Goal: Communication & Community: Share content

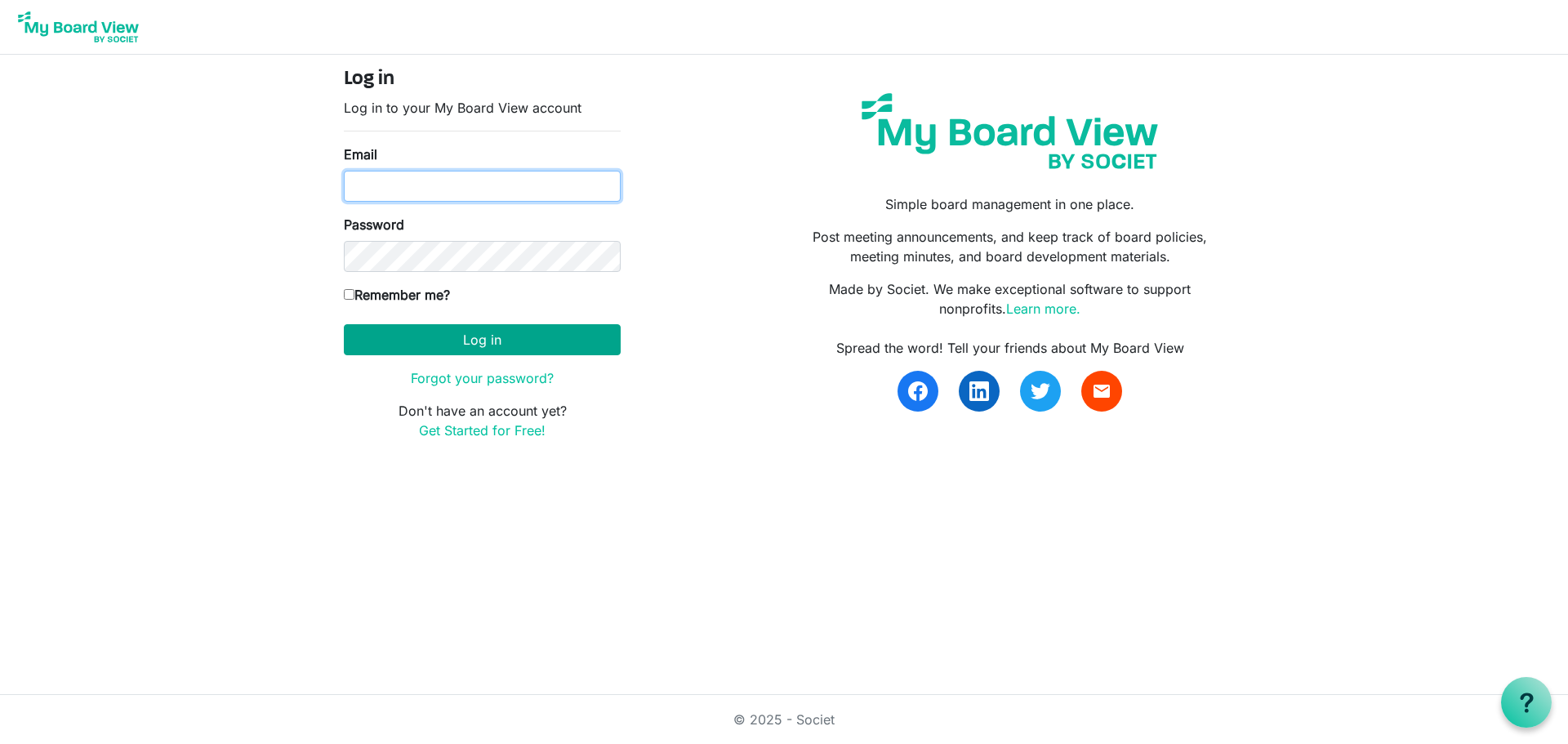
type input "natalie@uics.ca"
click at [531, 348] on button "Log in" at bounding box center [482, 339] width 277 height 31
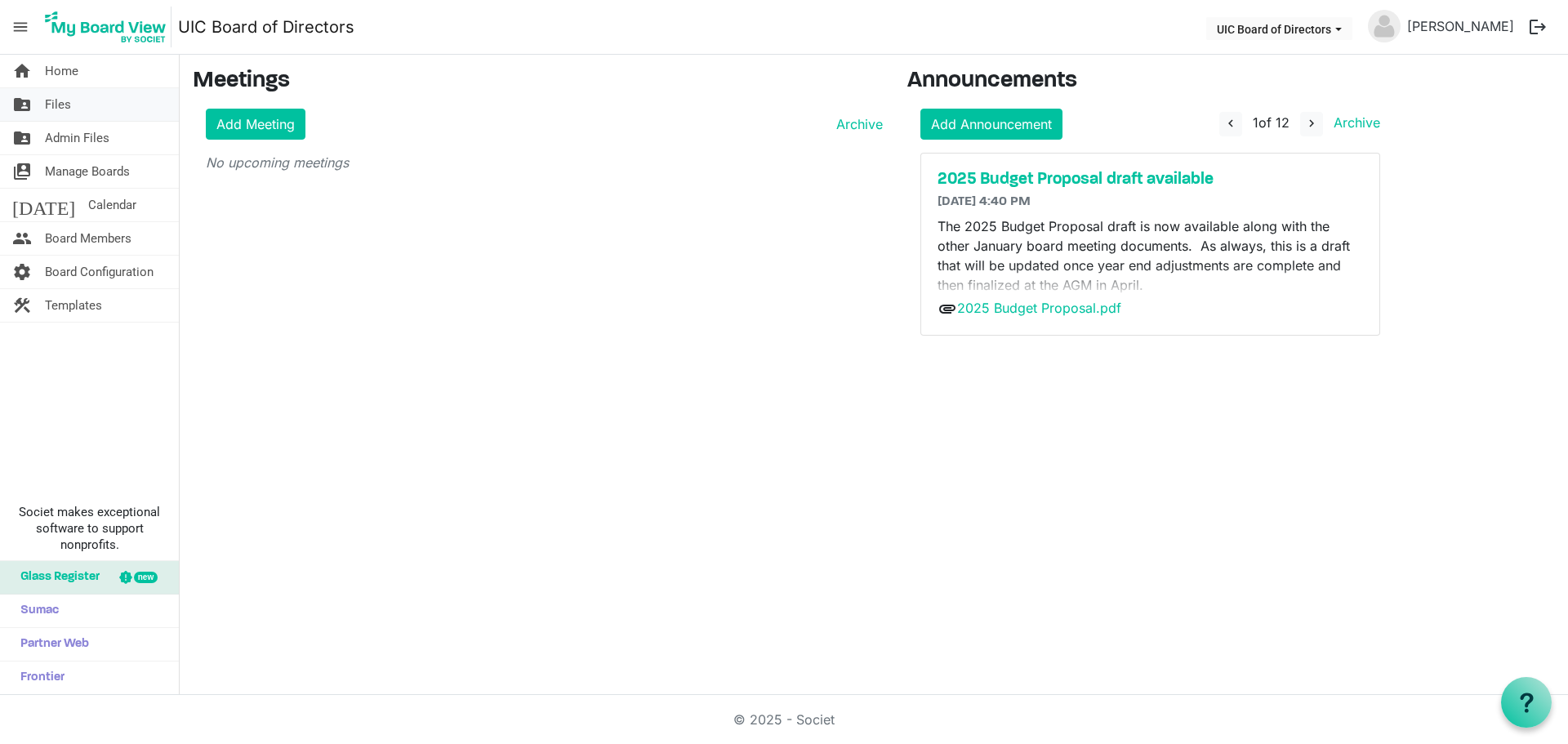
click at [69, 103] on span "Files" at bounding box center [58, 104] width 26 height 33
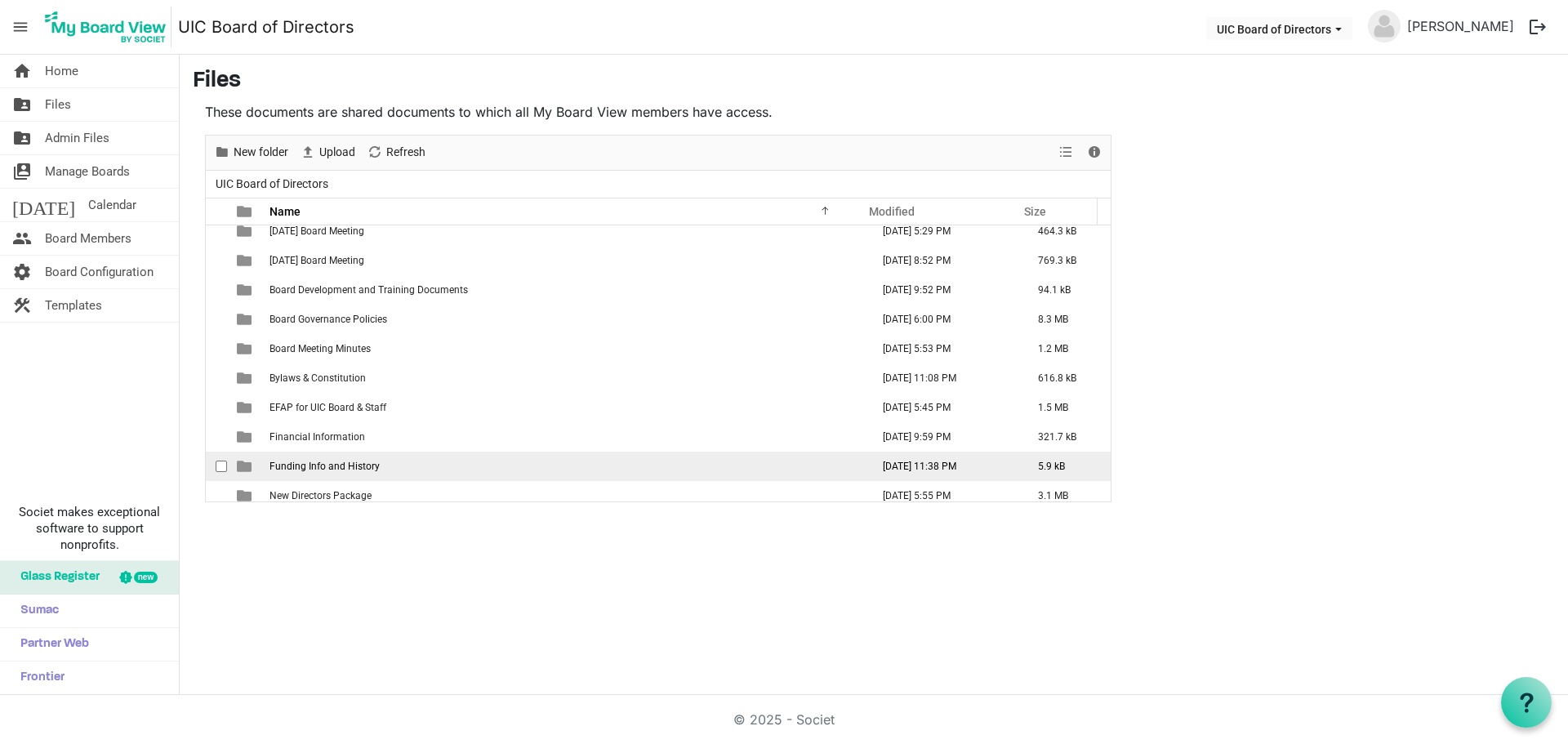
scroll to position [720, 0]
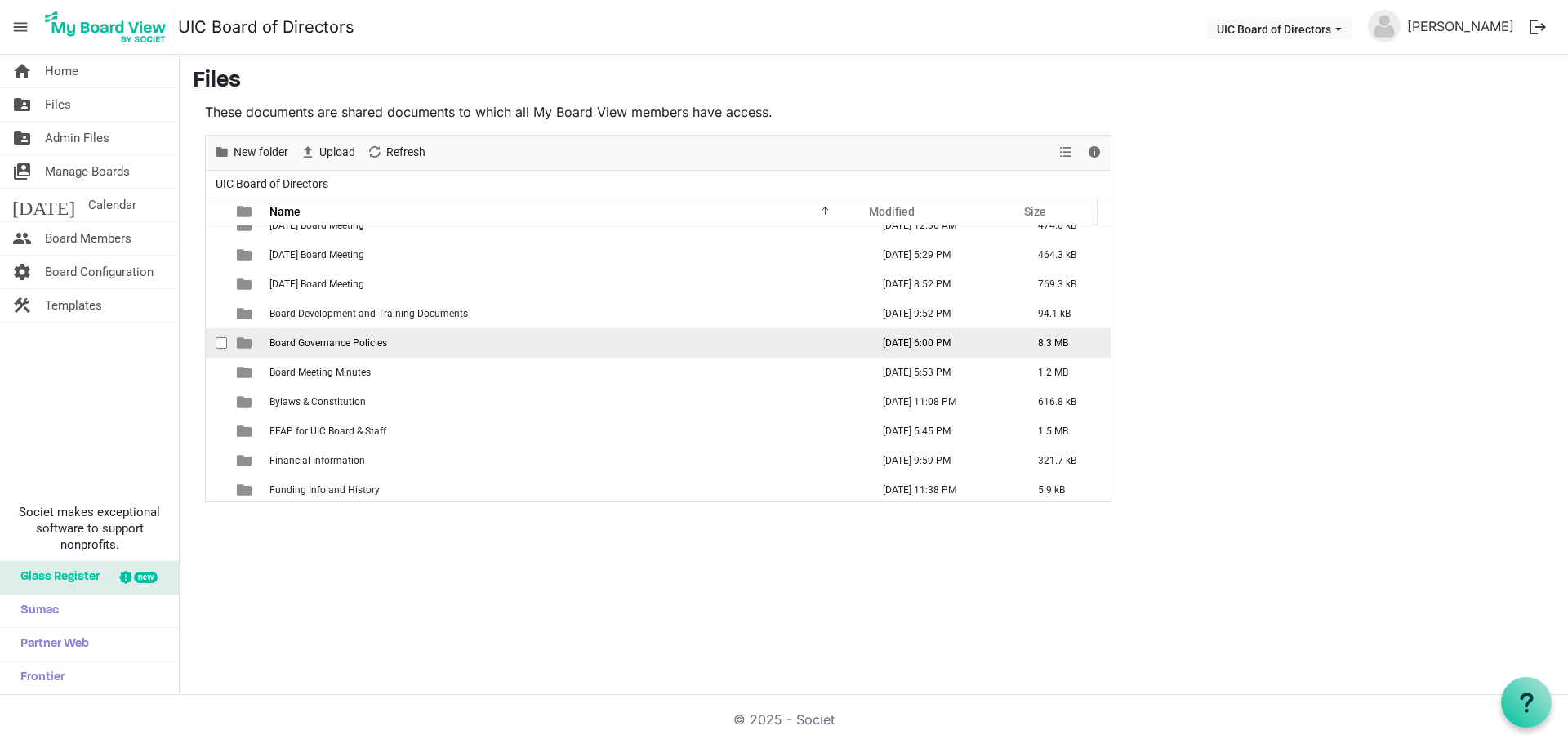
click at [421, 351] on td "Board Governance Policies" at bounding box center [565, 343] width 601 height 29
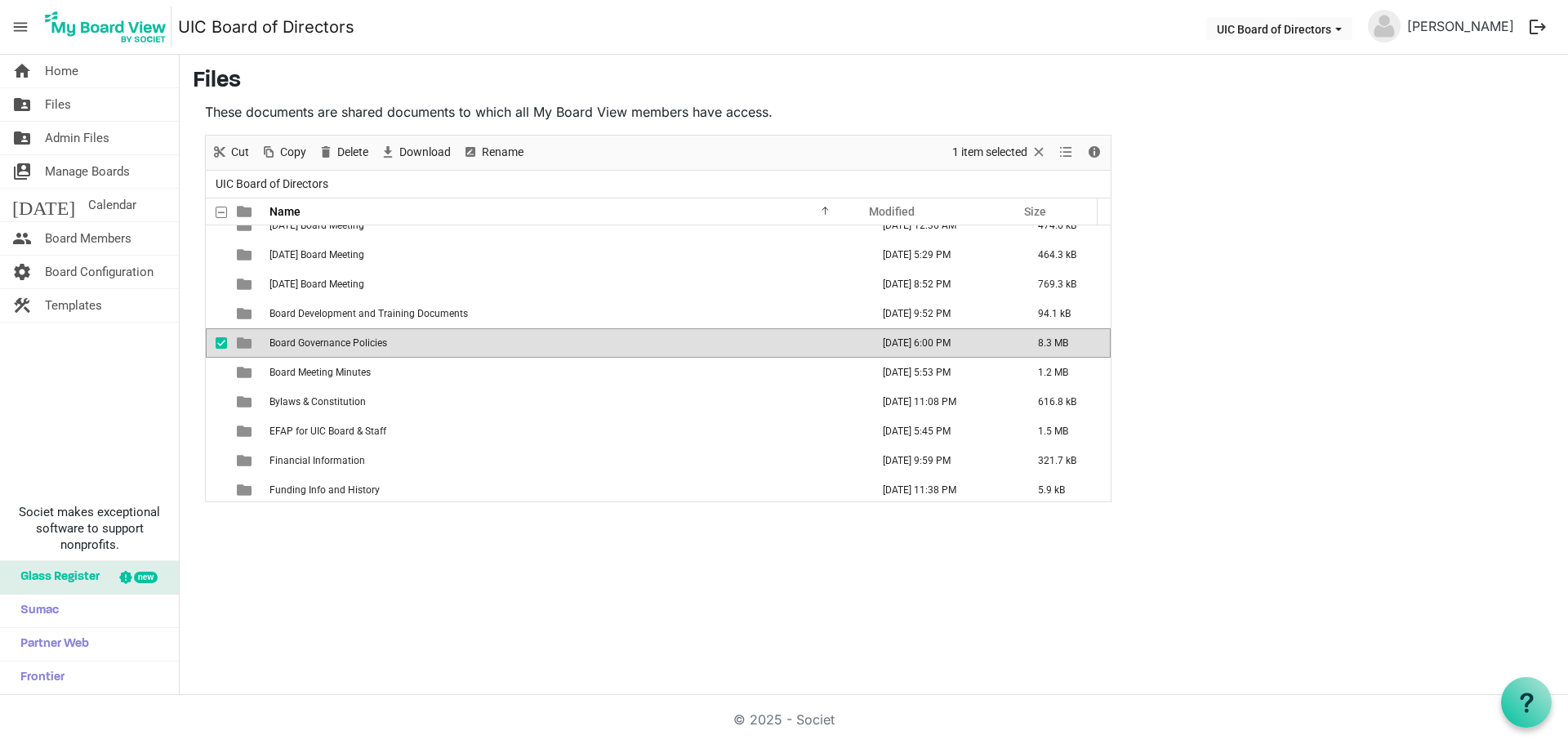
click at [421, 351] on td "Board Governance Policies" at bounding box center [565, 343] width 601 height 29
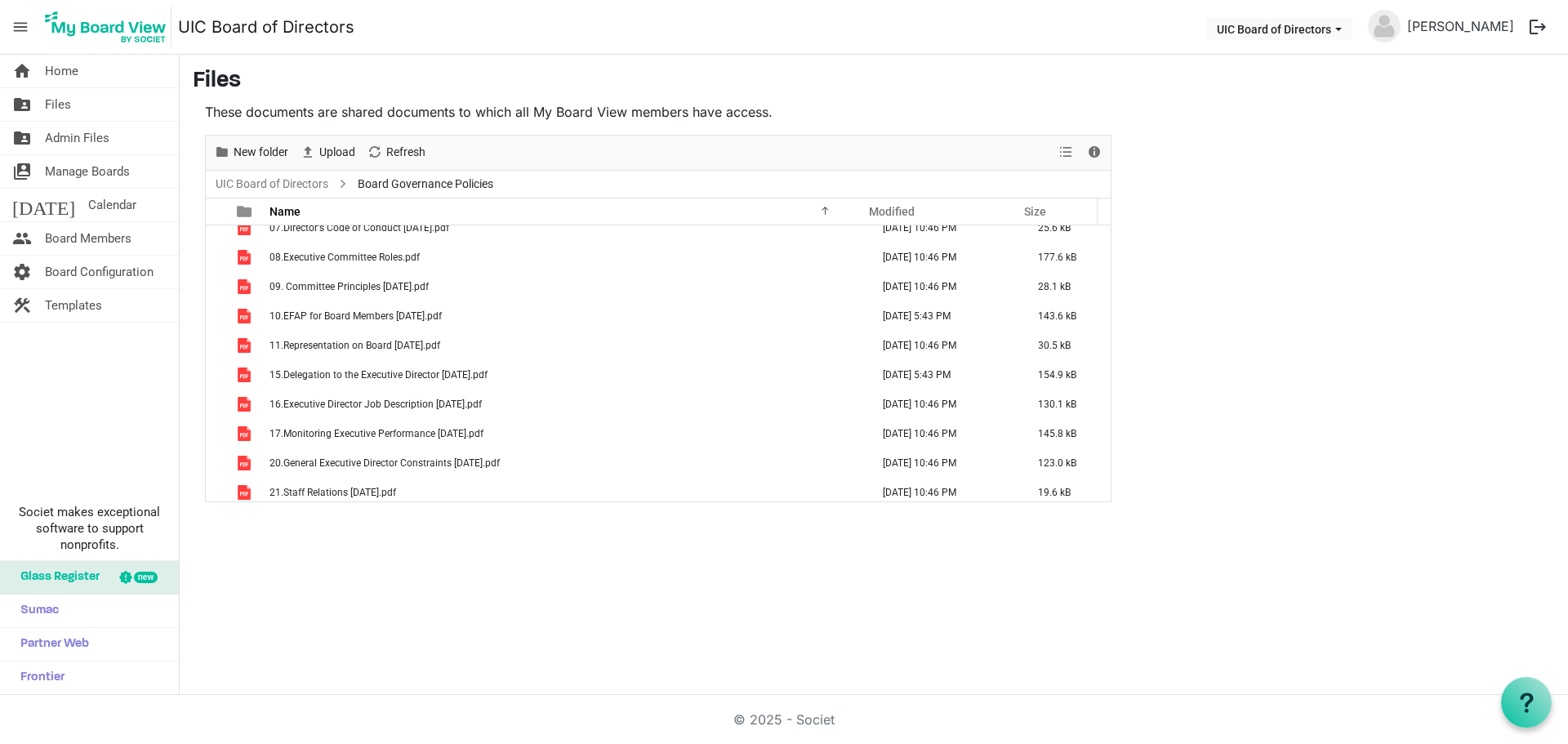
scroll to position [0, 0]
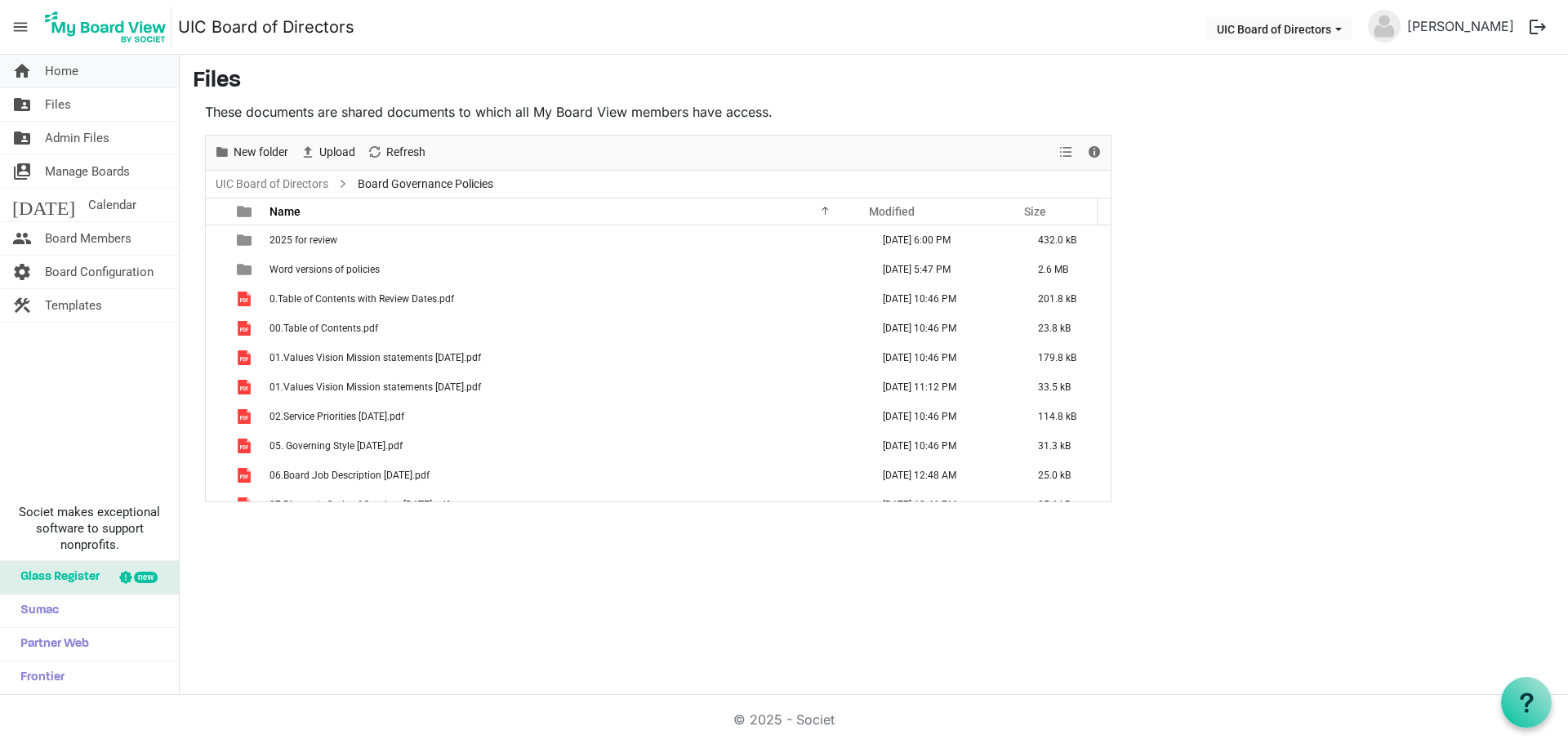
click at [64, 78] on span "Home" at bounding box center [62, 71] width 34 height 33
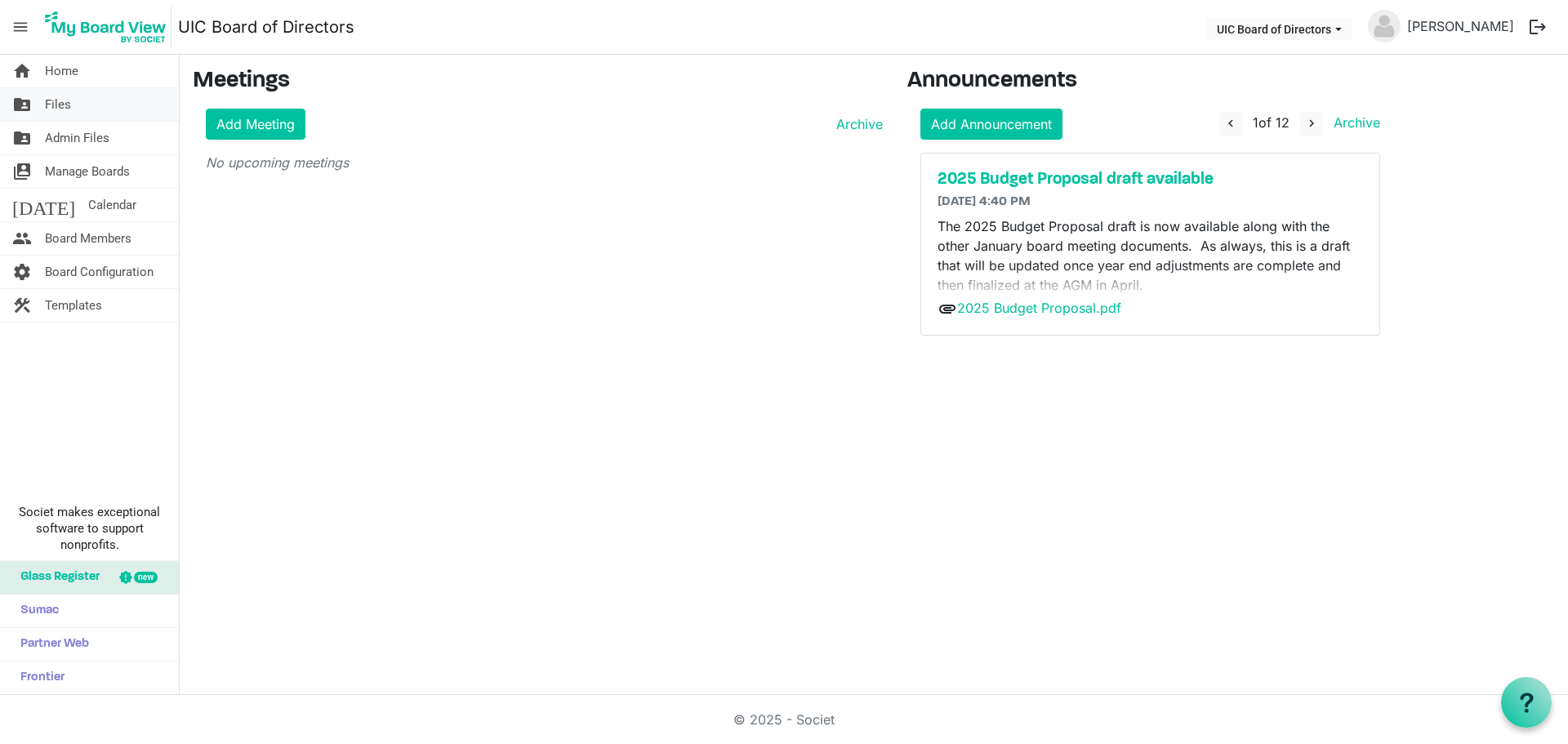
click at [53, 103] on span "Files" at bounding box center [58, 104] width 26 height 33
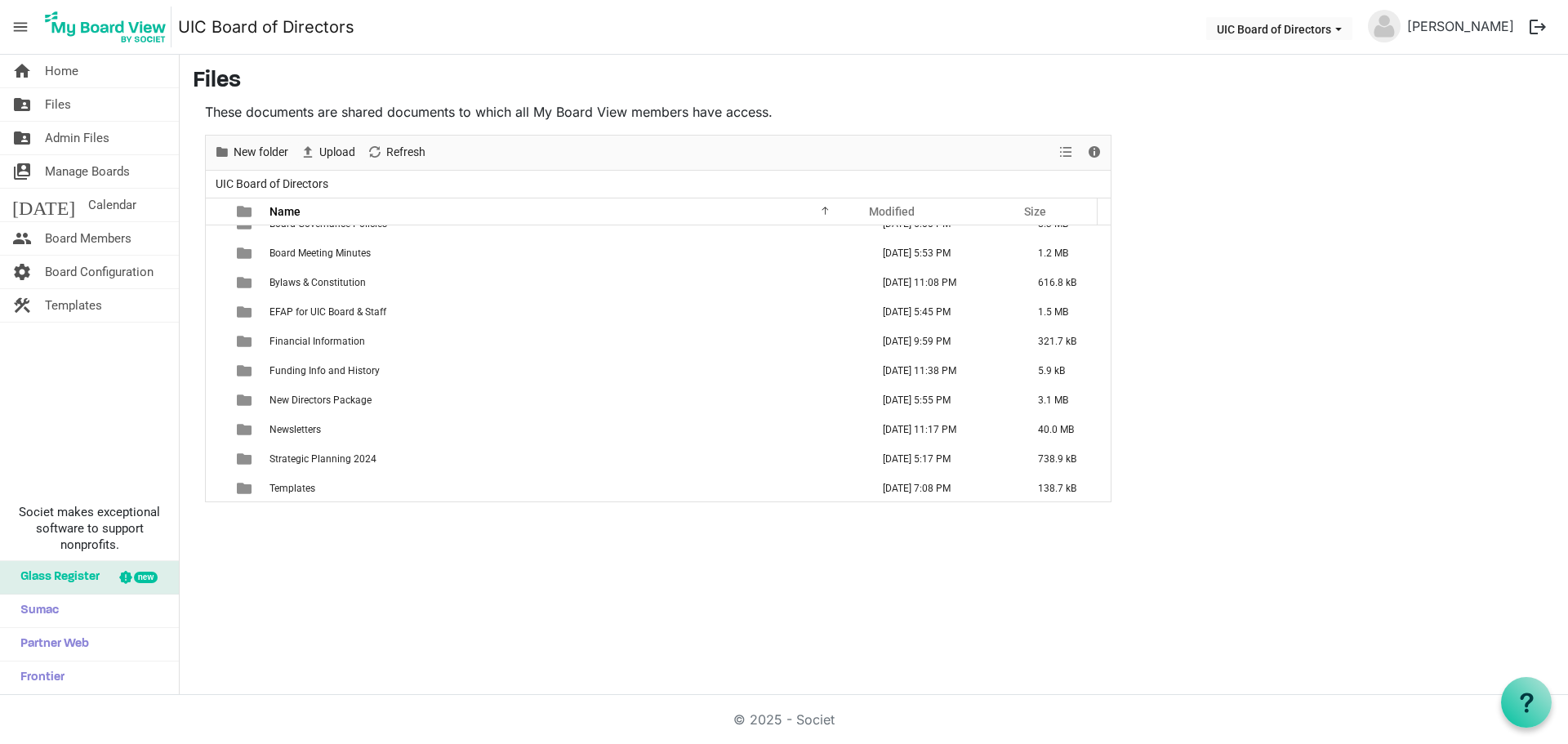
scroll to position [817, 0]
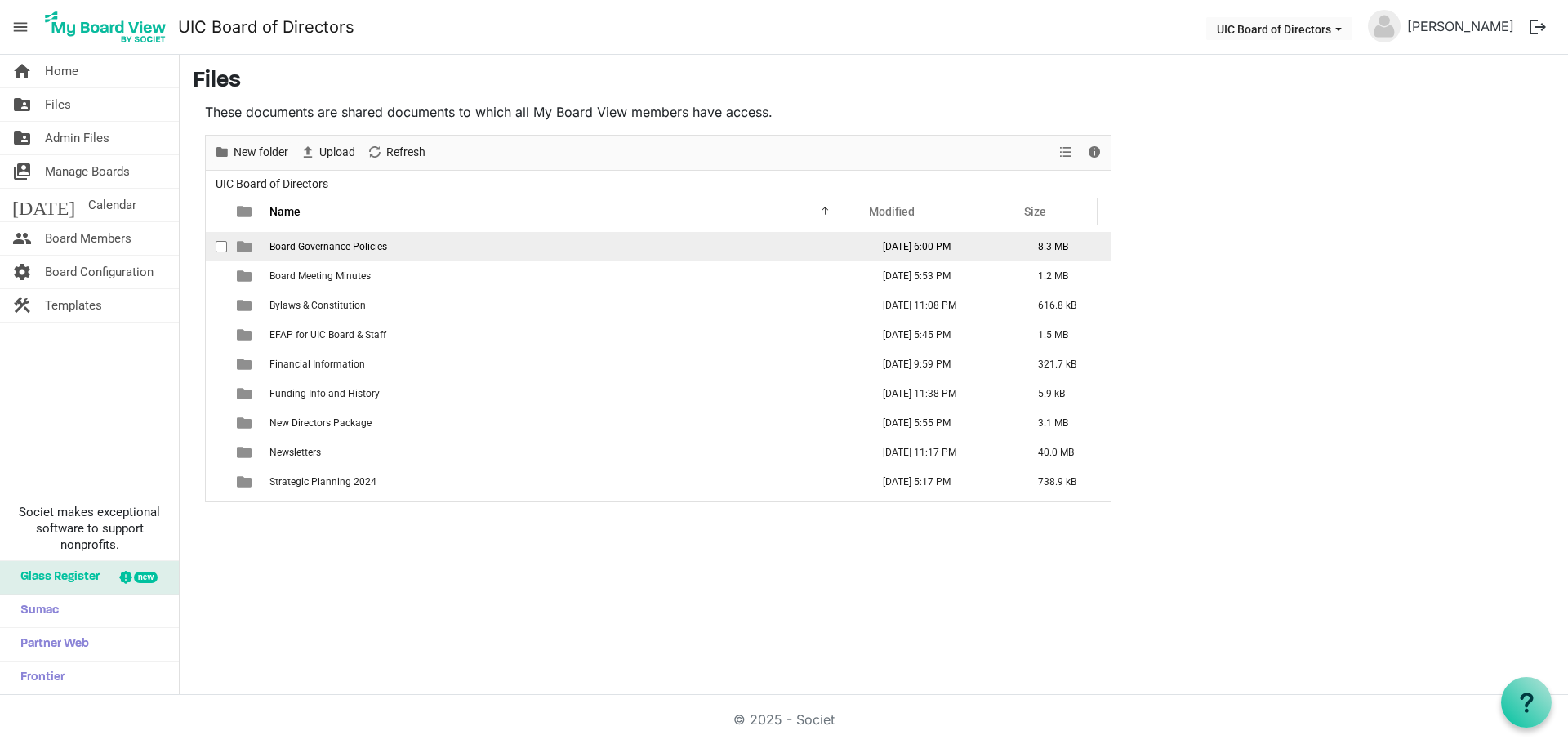
click at [340, 248] on span "Board Governance Policies" at bounding box center [328, 247] width 118 height 12
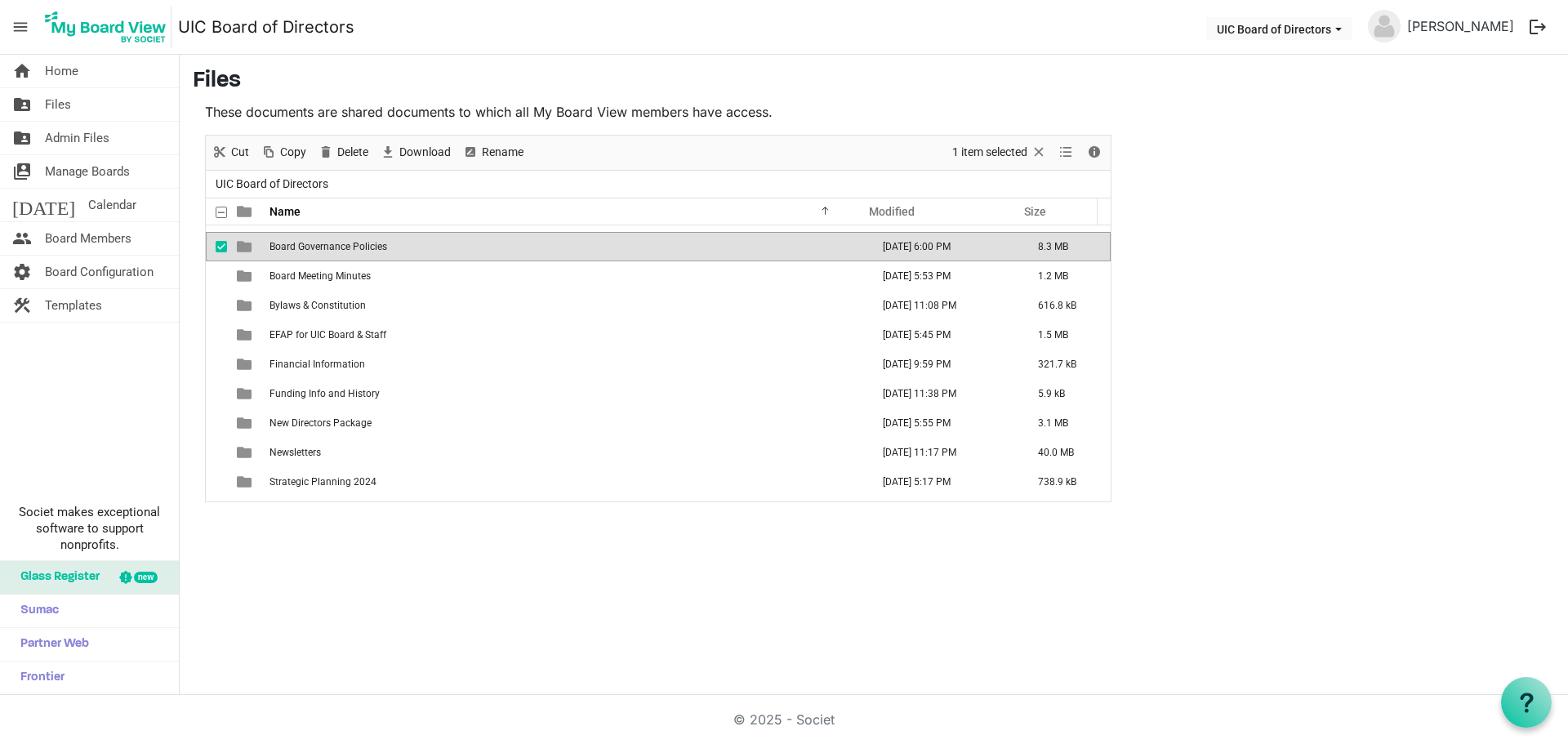
click at [340, 248] on span "Board Governance Policies" at bounding box center [328, 247] width 118 height 12
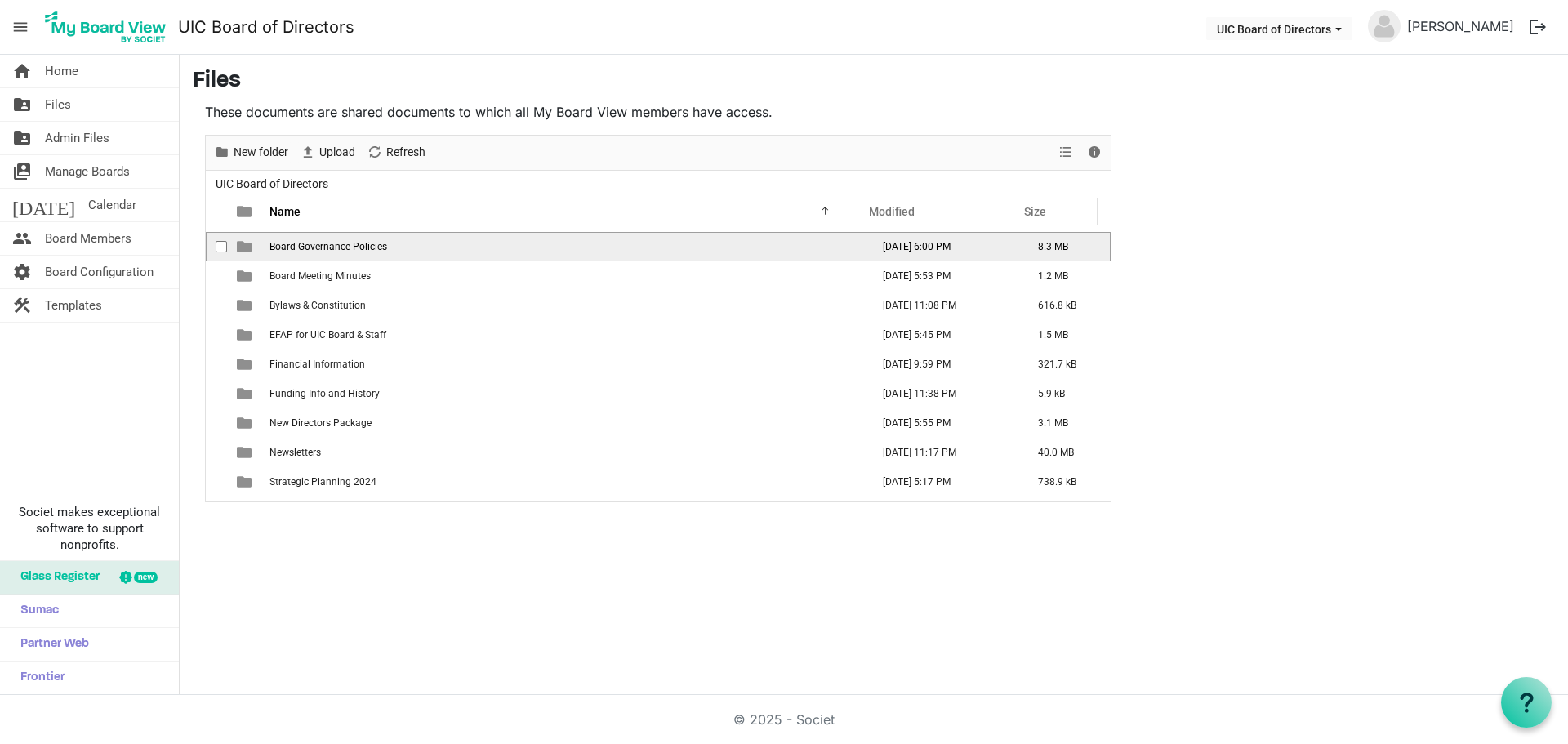
click at [340, 248] on span "Board Governance Policies" at bounding box center [328, 247] width 118 height 12
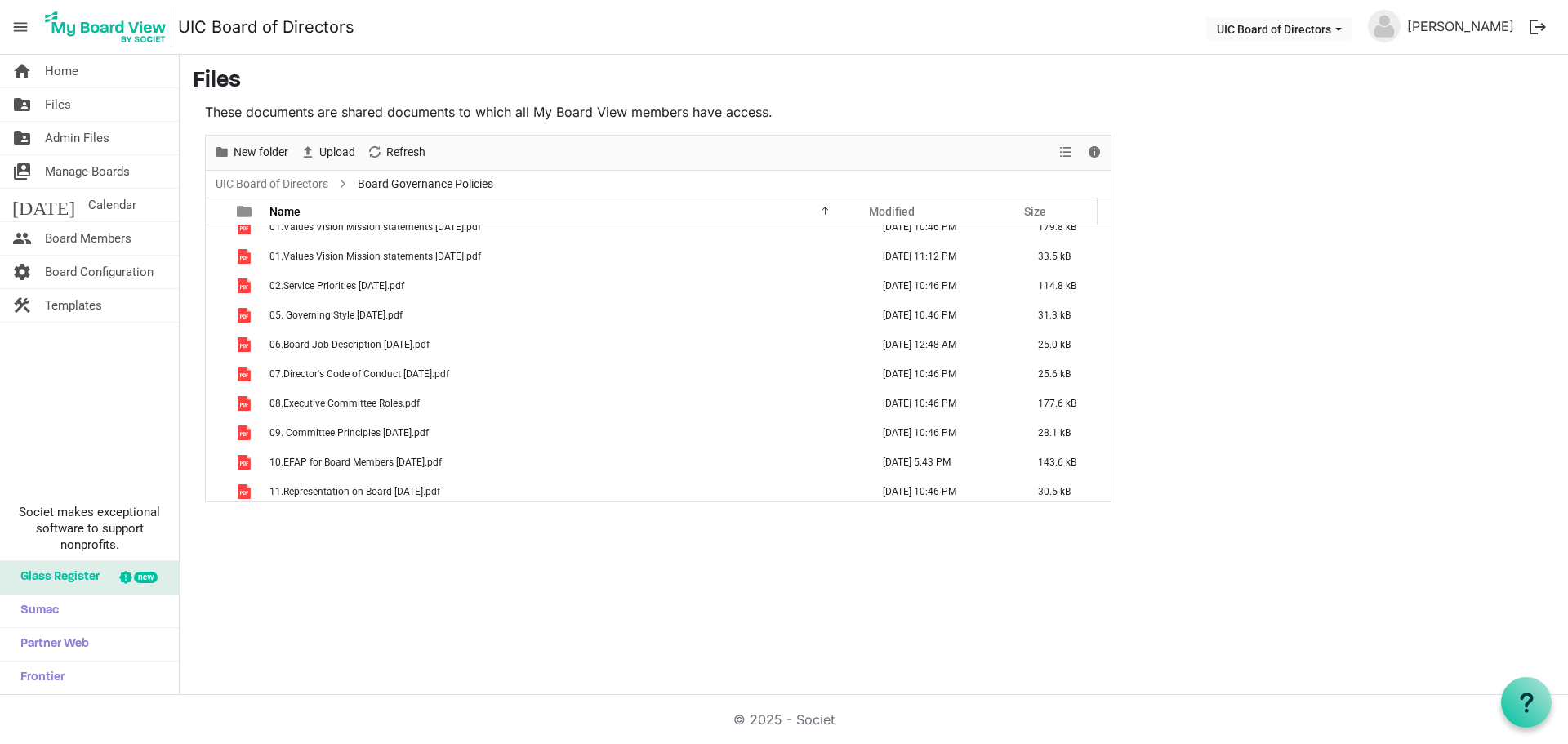
scroll to position [0, 0]
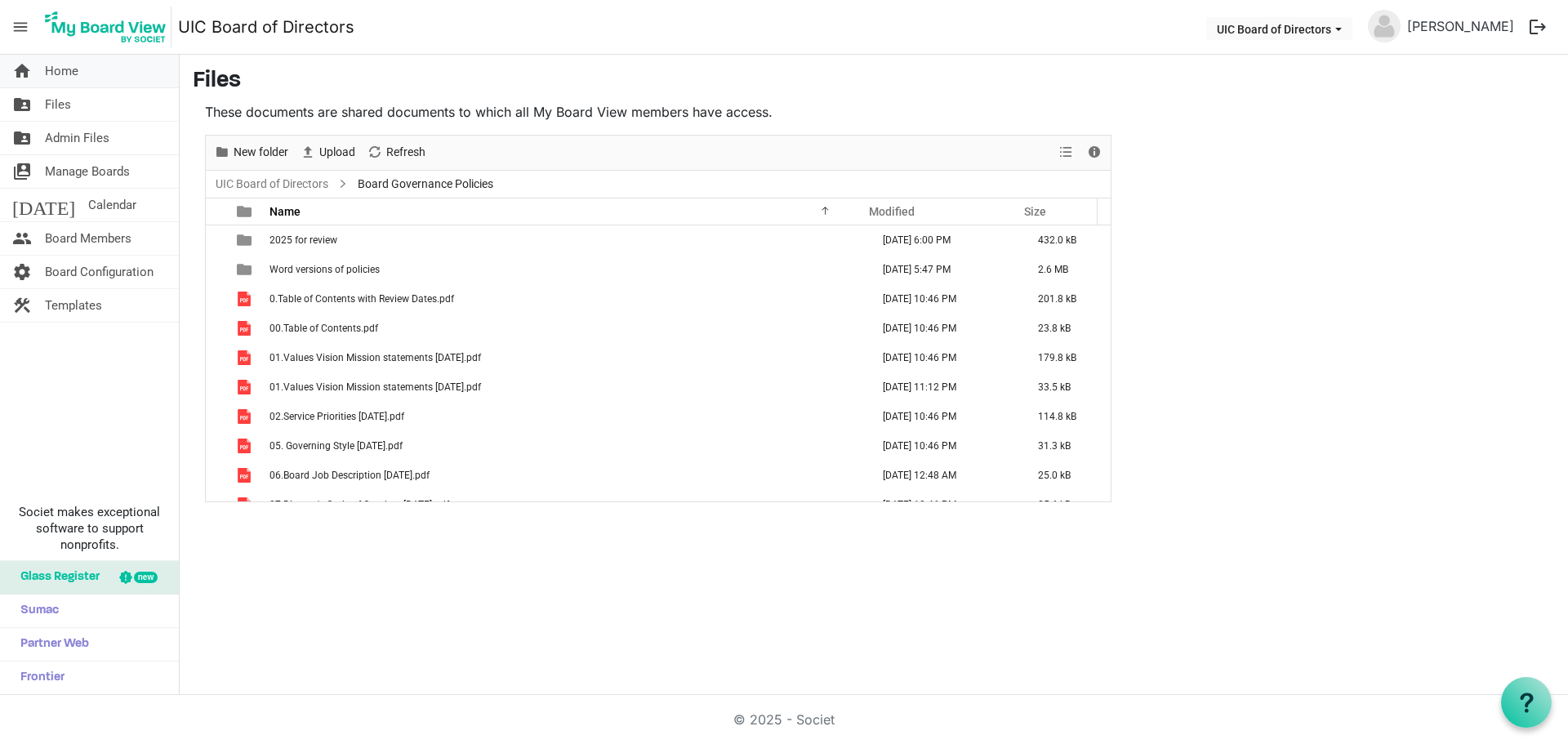
click at [74, 69] on span "Home" at bounding box center [62, 71] width 34 height 33
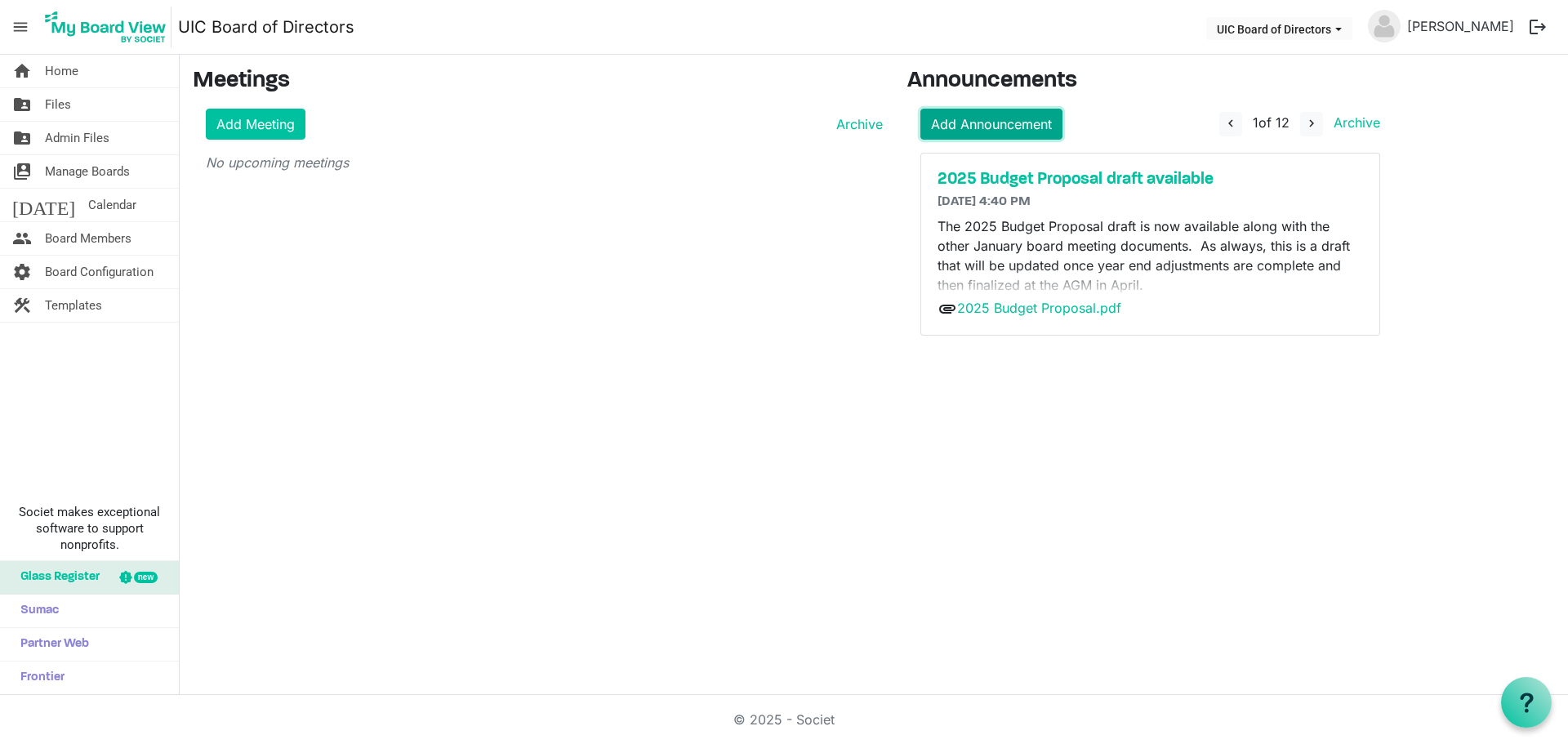
click at [1028, 123] on link "Add Announcement" at bounding box center [991, 124] width 142 height 31
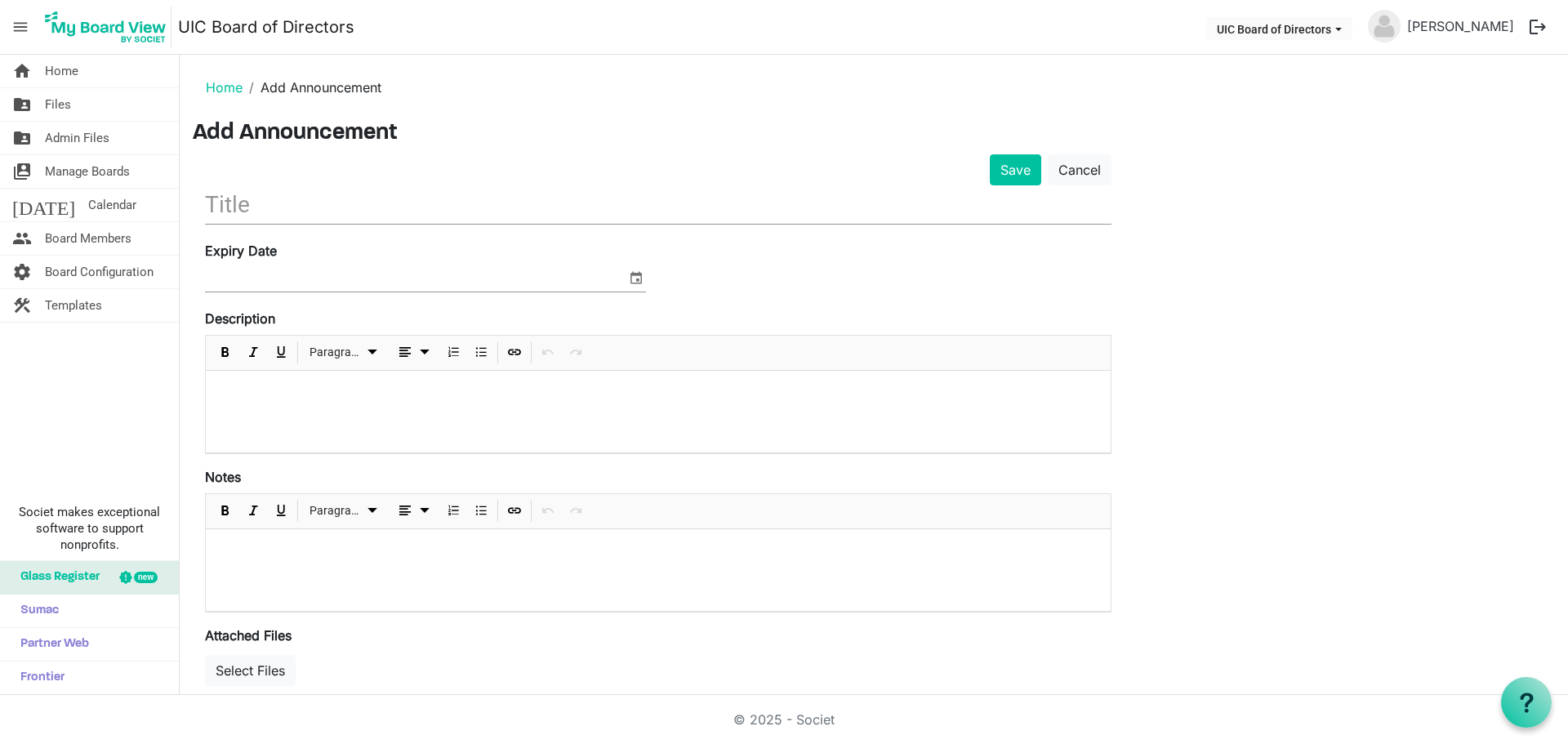
click at [294, 208] on input "text" at bounding box center [658, 204] width 906 height 38
click at [289, 396] on p at bounding box center [658, 392] width 878 height 17
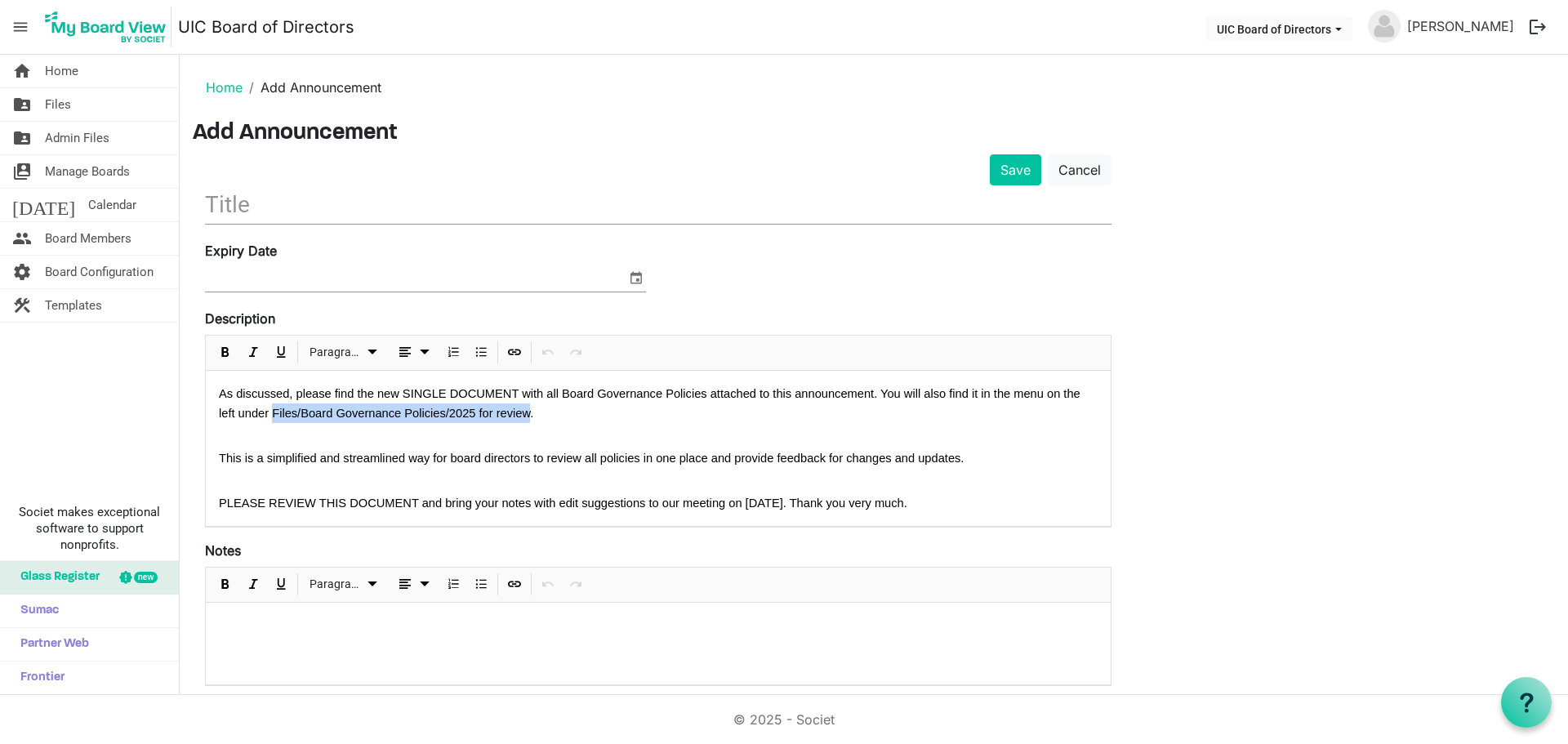
drag, startPoint x: 273, startPoint y: 412, endPoint x: 528, endPoint y: 404, distance: 255.1
click at [528, 404] on p "As discussed, please find the new SINGLE DOCUMENT with all Board Governance Pol…" at bounding box center [658, 403] width 878 height 39
click at [230, 356] on span "Bold" at bounding box center [226, 352] width 20 height 21
click at [715, 425] on p at bounding box center [658, 431] width 878 height 17
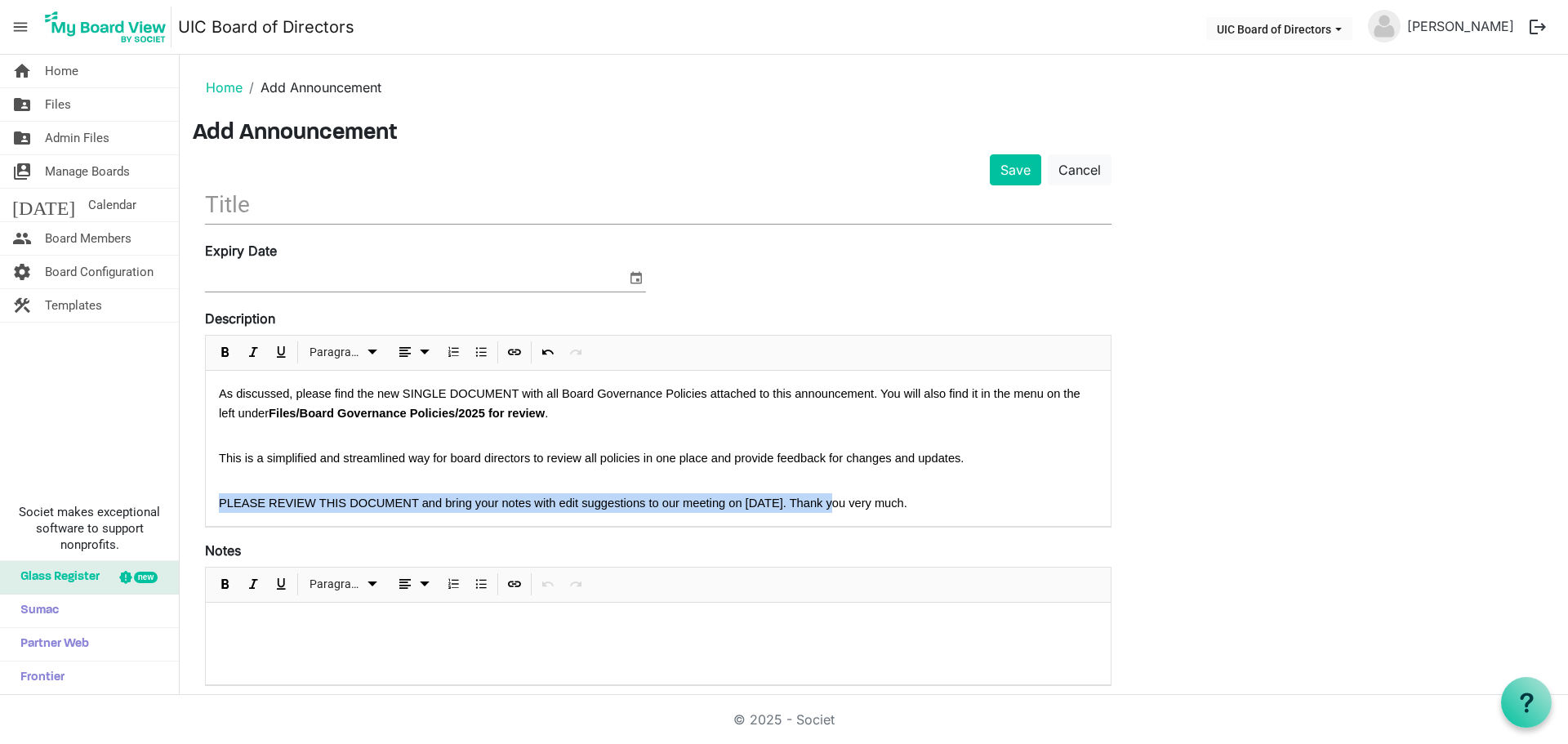
drag, startPoint x: 219, startPoint y: 503, endPoint x: 837, endPoint y: 493, distance: 618.1
click at [837, 494] on p "PLEASE REVIEW THIS DOCUMENT and bring your notes with edit suggestions to our m…" at bounding box center [658, 504] width 878 height 20
click at [221, 357] on span "Bold" at bounding box center [226, 352] width 20 height 21
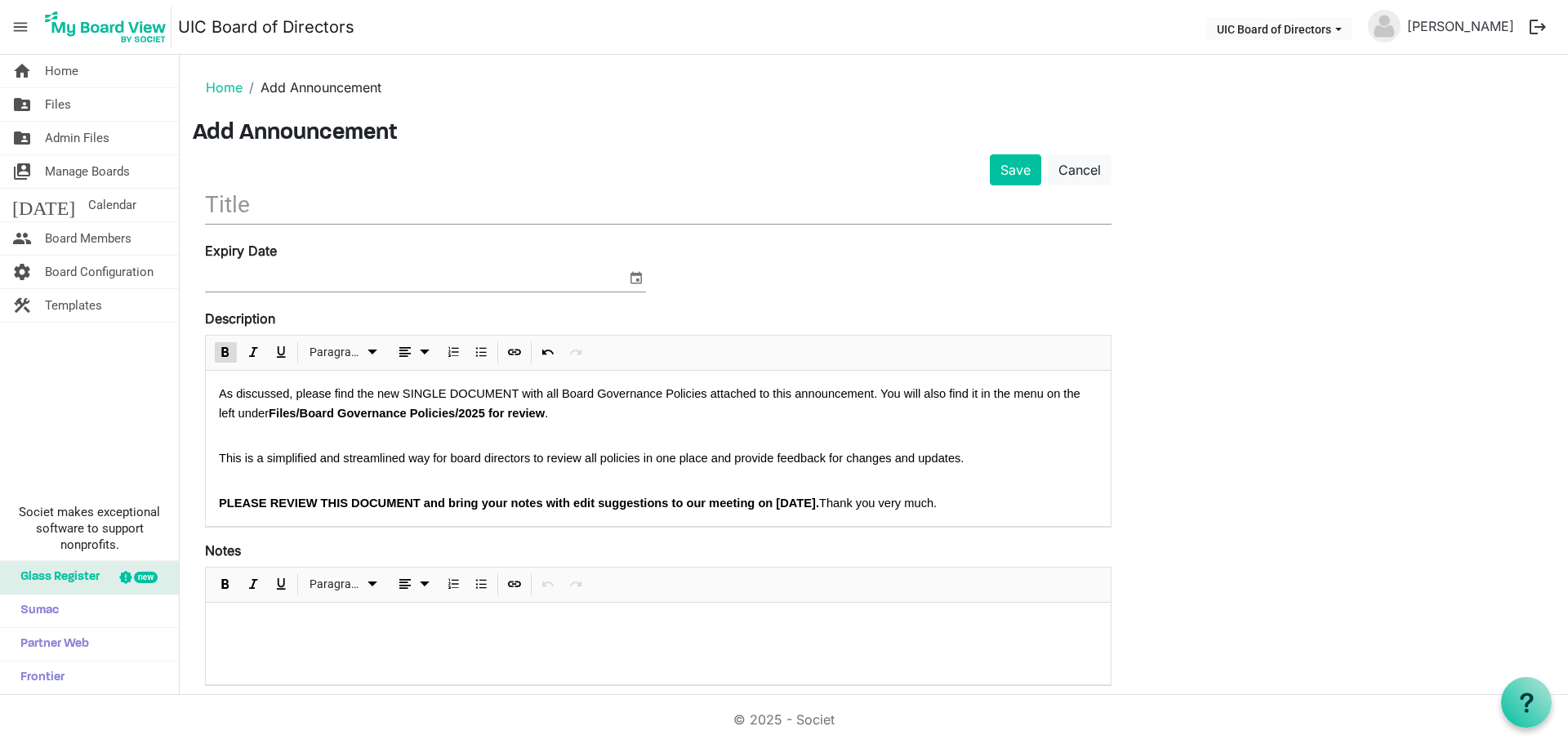
click at [1021, 479] on p at bounding box center [658, 476] width 878 height 17
click at [304, 210] on input "text" at bounding box center [658, 204] width 906 height 38
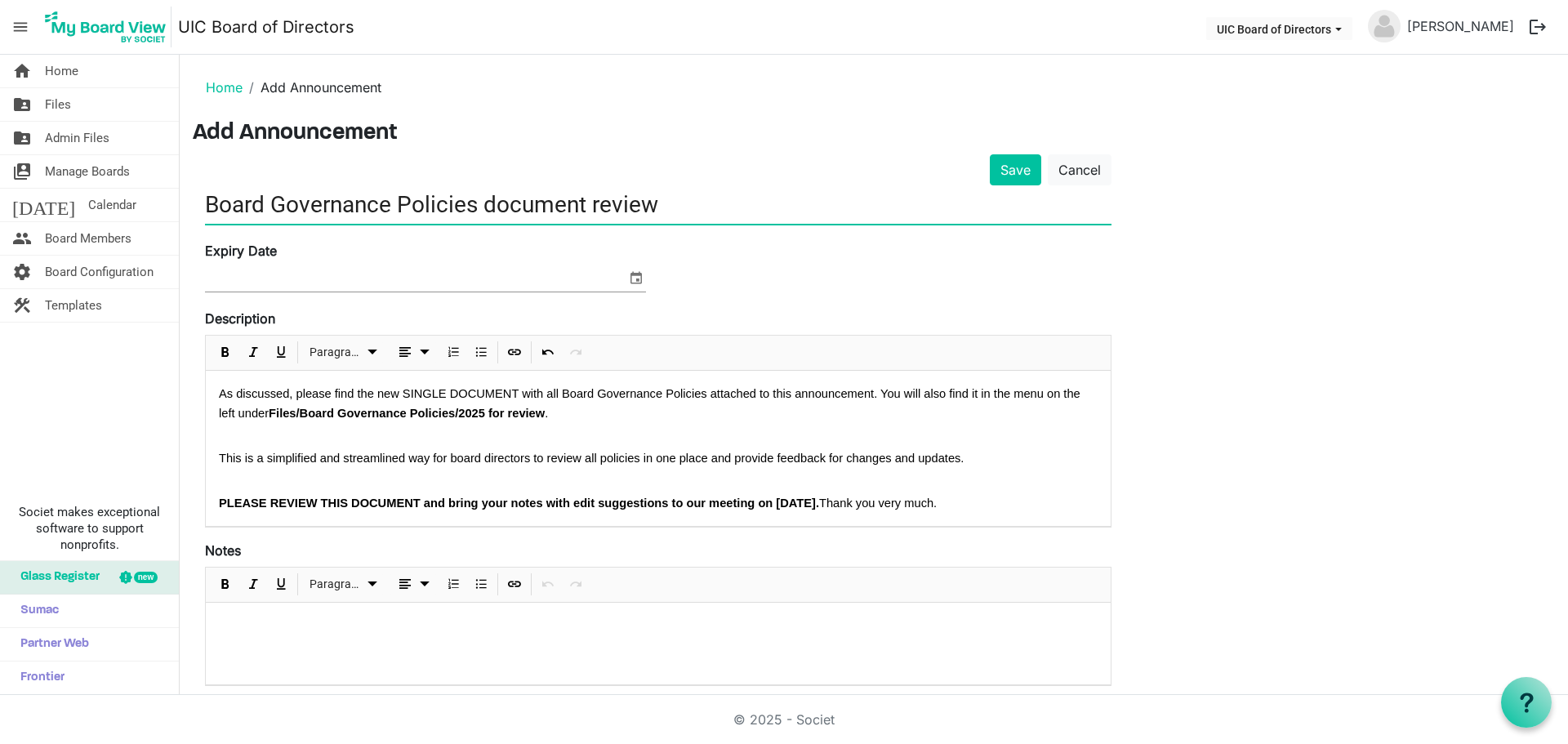
type input "Board Governance Policies document review"
click at [642, 279] on span "select" at bounding box center [636, 277] width 20 height 21
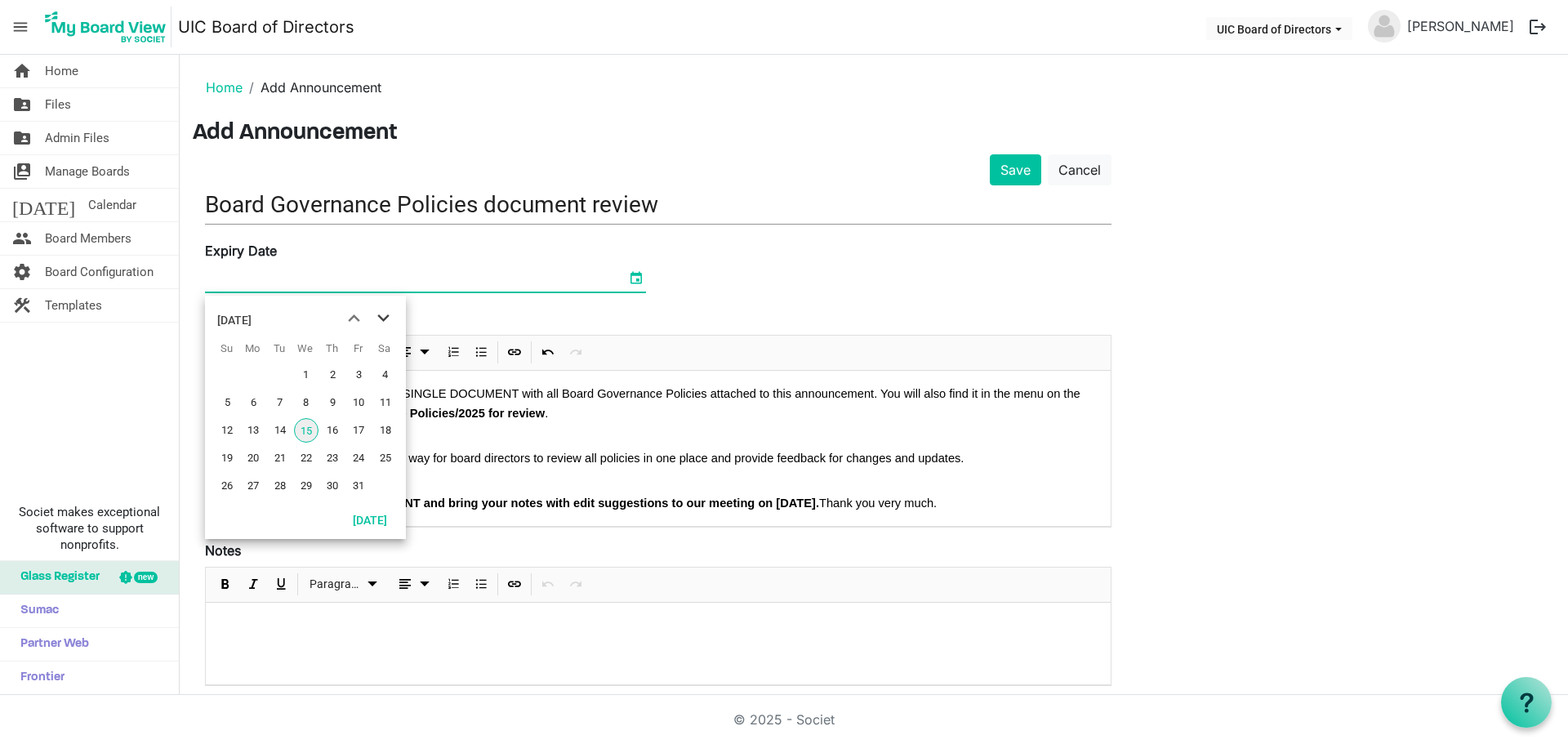
click at [388, 316] on span "next month" at bounding box center [384, 318] width 29 height 29
click at [276, 487] on span "25" at bounding box center [279, 485] width 24 height 24
click at [638, 280] on span "select" at bounding box center [636, 277] width 20 height 21
click at [329, 490] on span "27" at bounding box center [332, 485] width 24 height 24
type input "[DATE]"
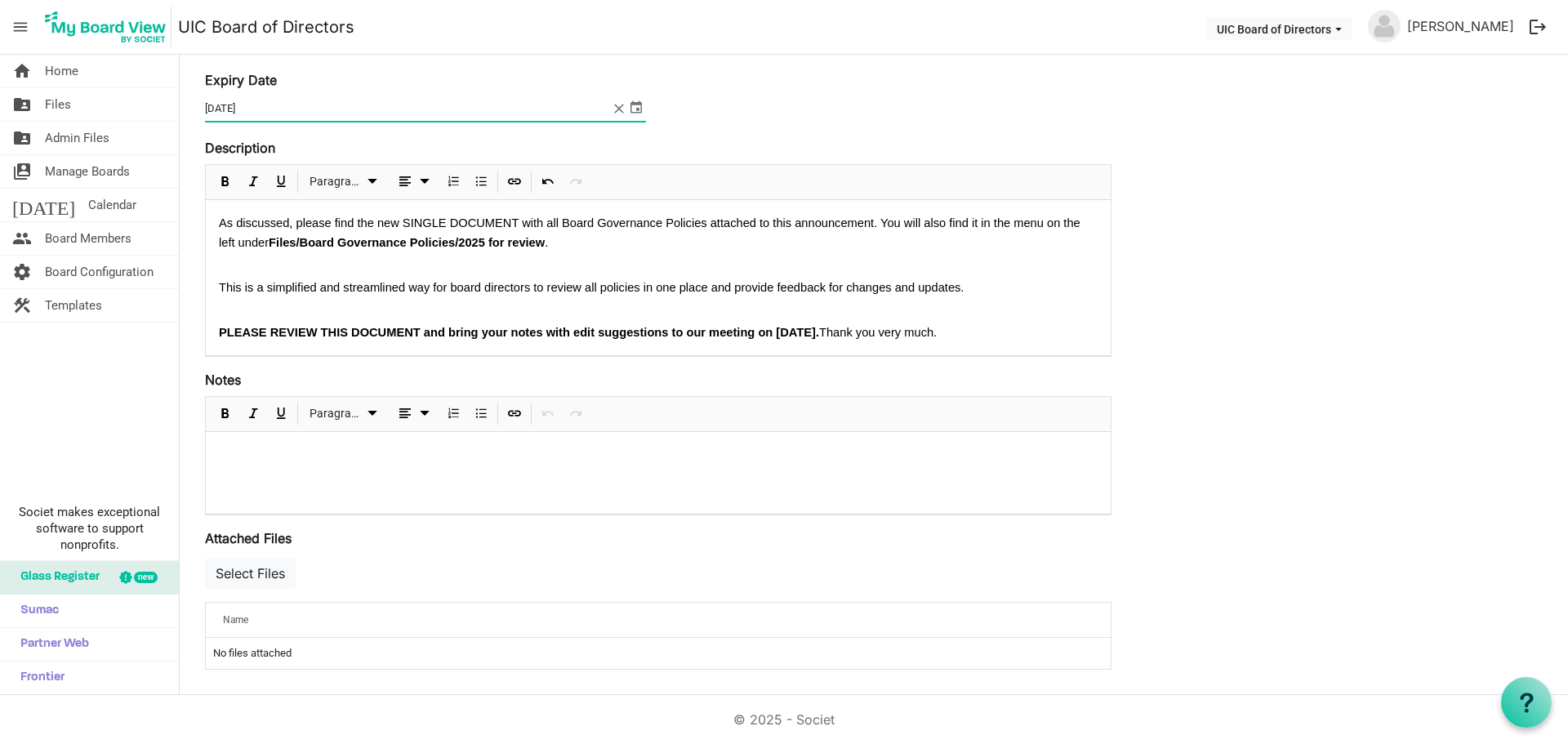
scroll to position [171, 0]
click at [257, 576] on button "Select Files" at bounding box center [250, 573] width 91 height 31
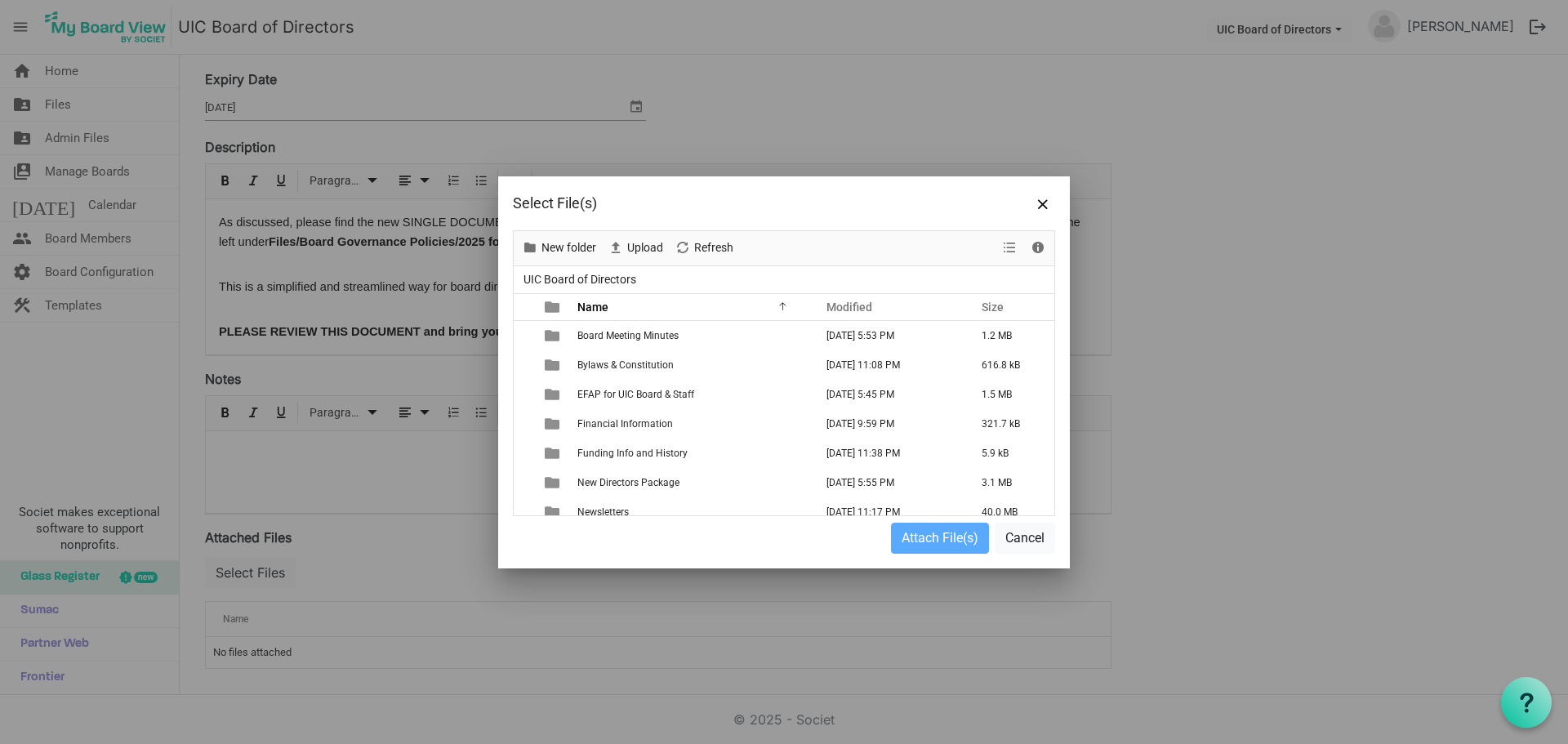
scroll to position [817, 0]
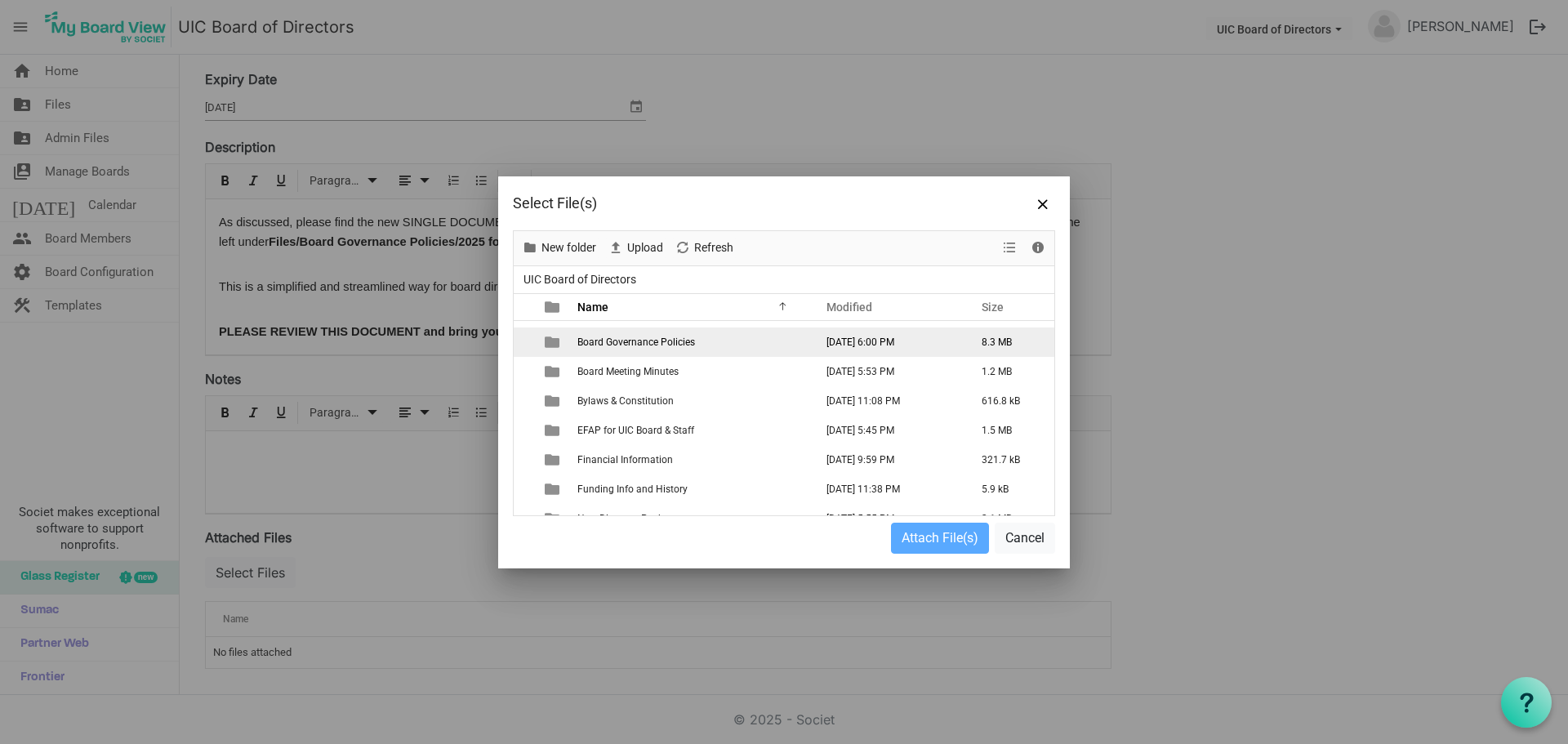
click at [644, 344] on span "Board Governance Policies" at bounding box center [636, 342] width 118 height 12
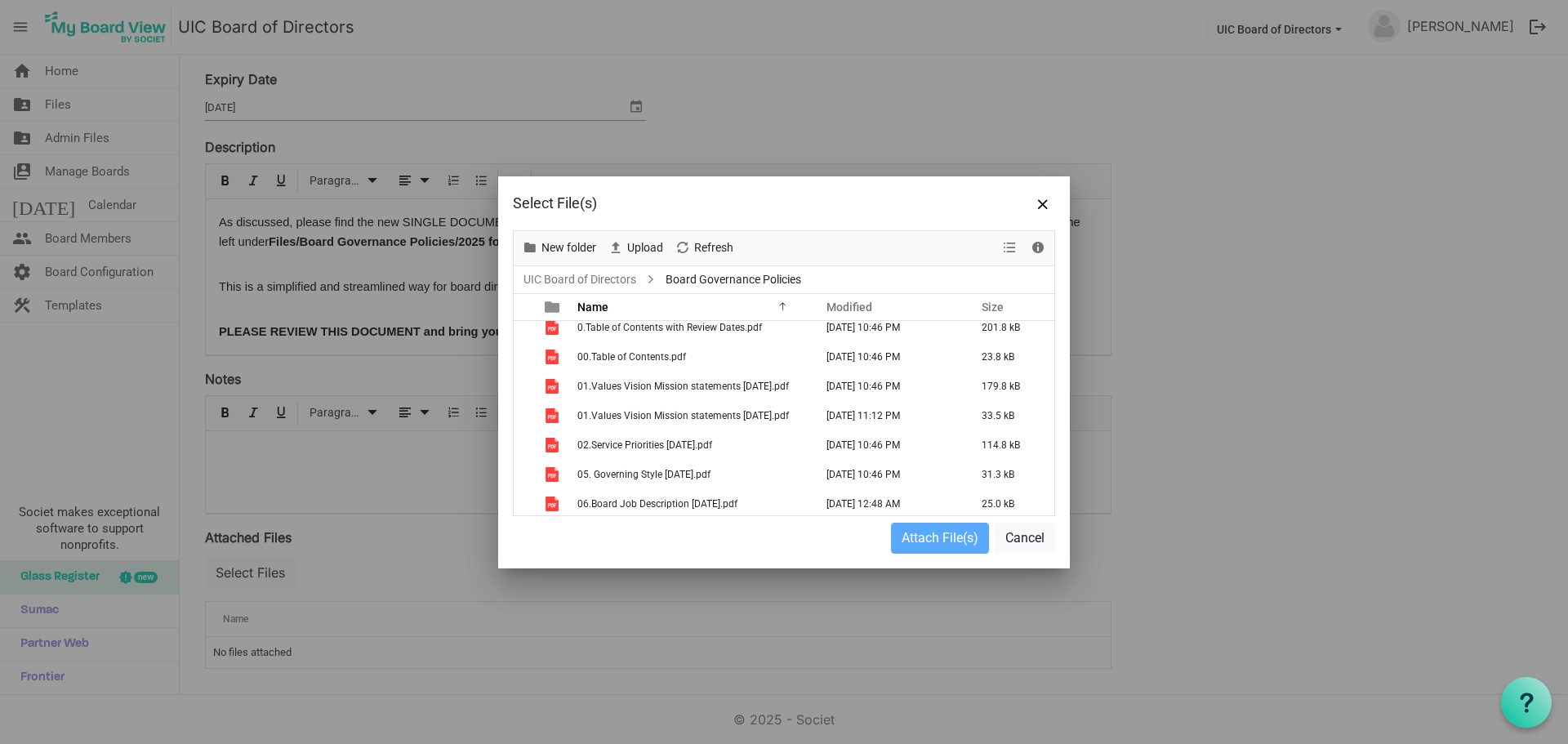
scroll to position [0, 0]
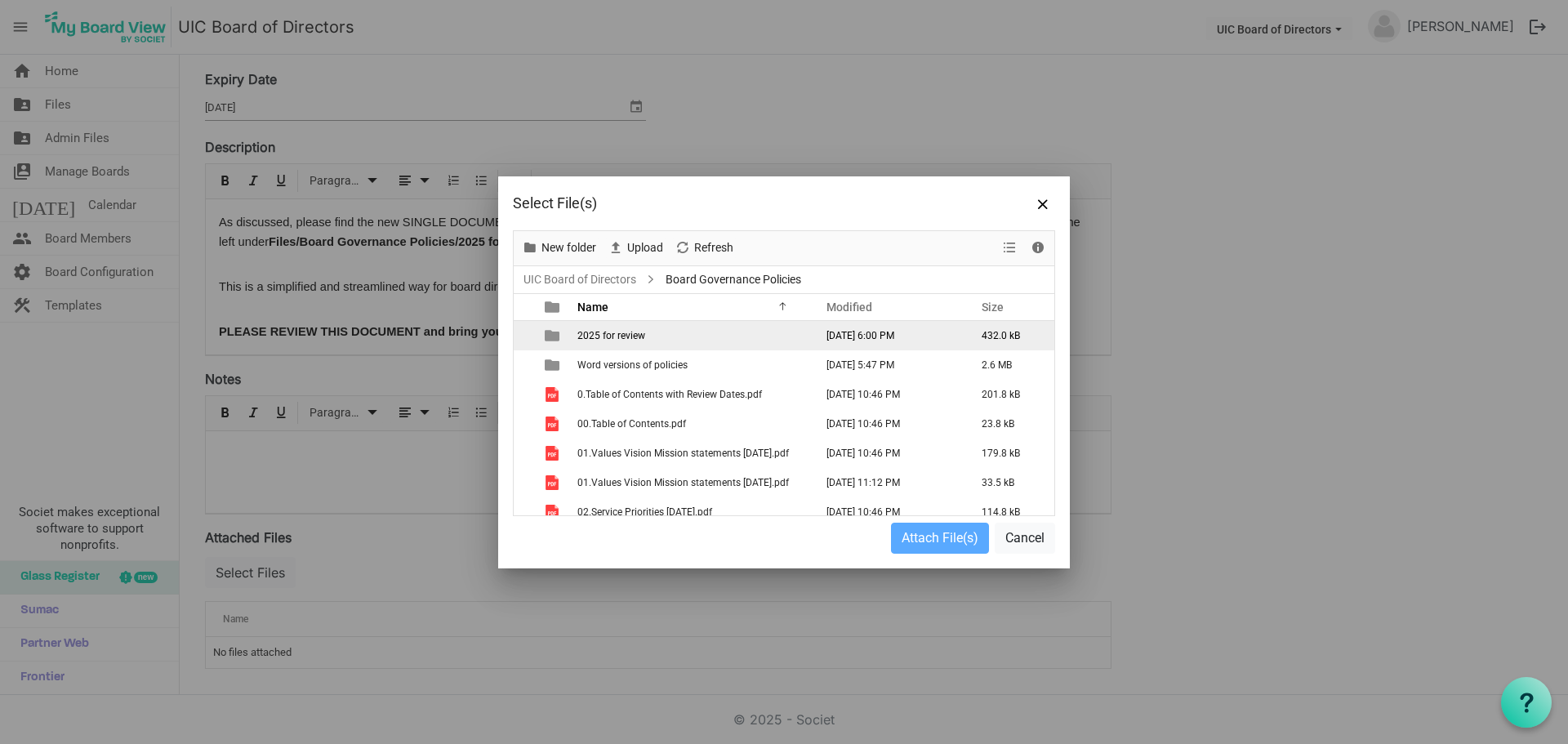
click at [645, 344] on td "2025 for review" at bounding box center [691, 336] width 237 height 29
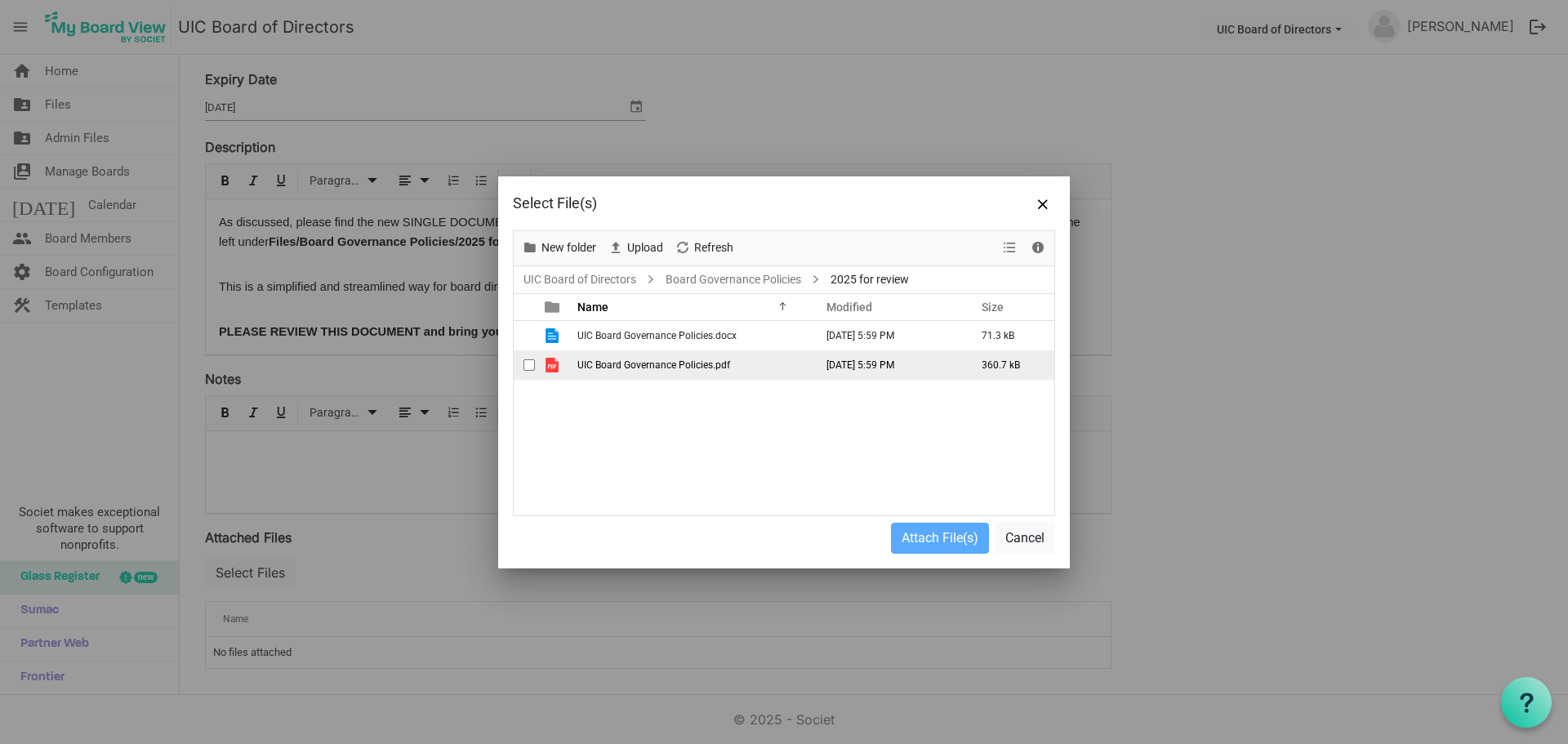
click at [631, 364] on span "UIC Board Governance Policies.pdf" at bounding box center [653, 365] width 152 height 12
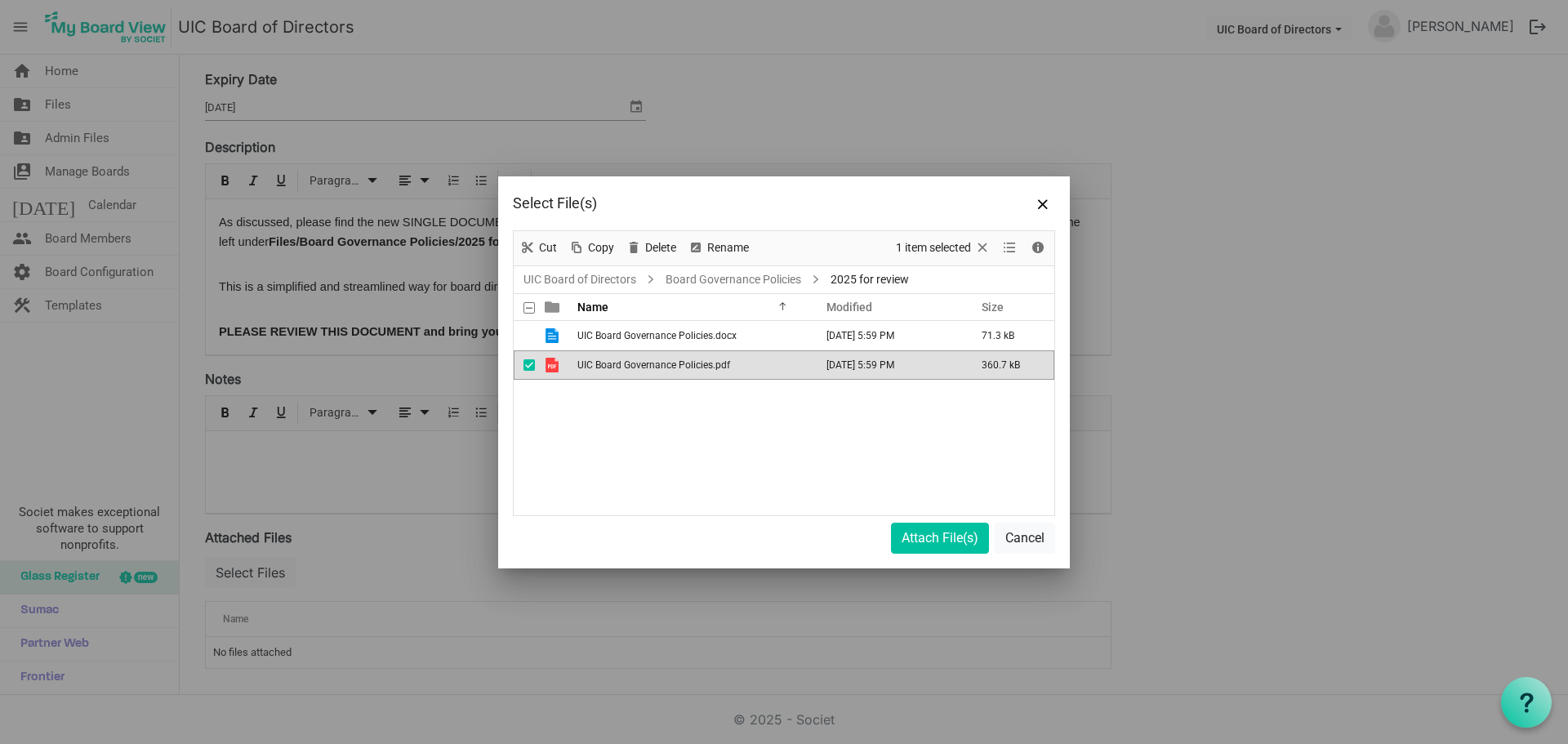
click at [631, 364] on span "UIC Board Governance Policies.pdf" at bounding box center [653, 365] width 152 height 12
click at [924, 549] on button "Attach File(s)" at bounding box center [940, 538] width 98 height 31
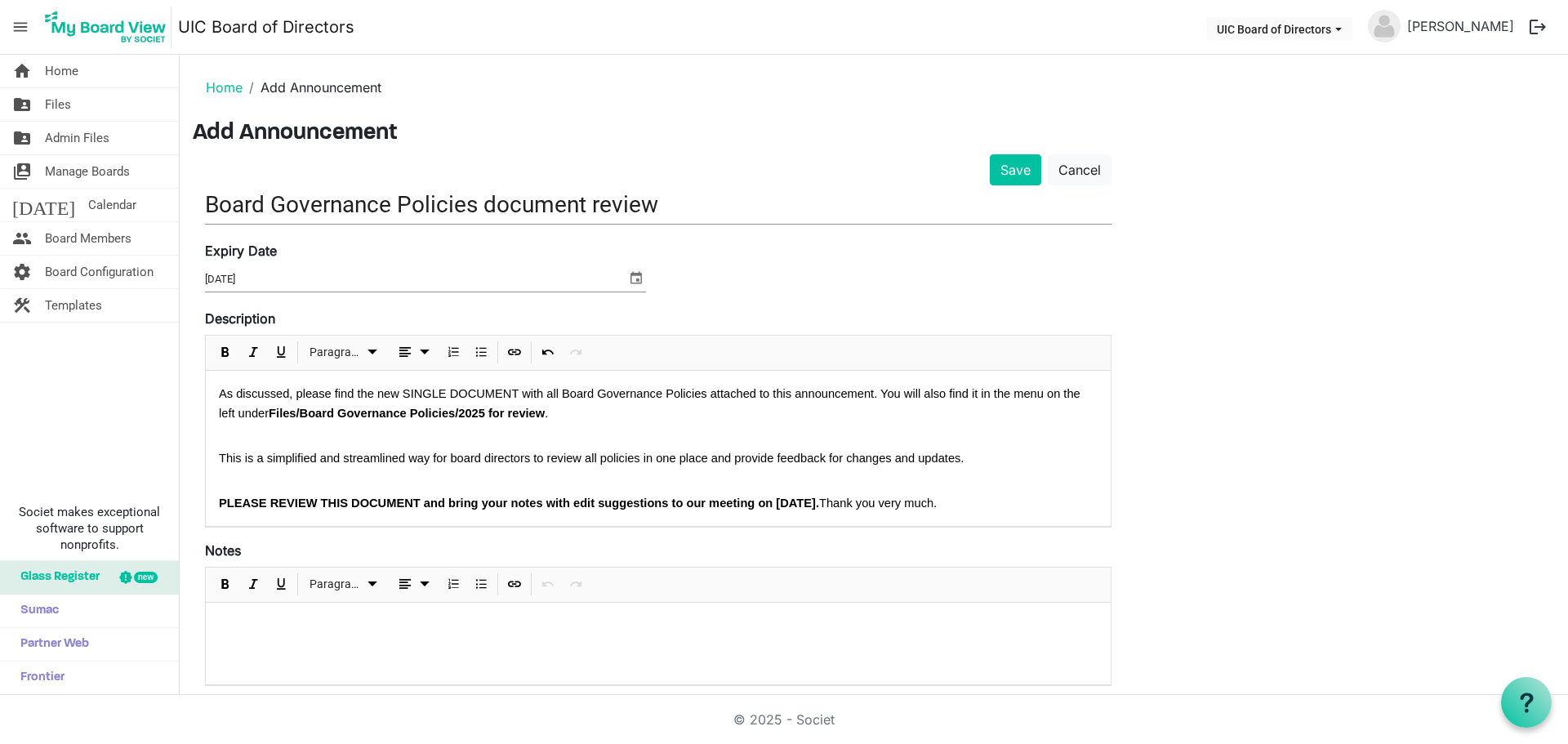
drag, startPoint x: 211, startPoint y: 392, endPoint x: 1004, endPoint y: 494, distance: 799.5
click at [1004, 494] on div "As discussed, please find the new SINGLE DOCUMENT with all Board Governance Pol…" at bounding box center [658, 448] width 905 height 155
click at [364, 352] on span "Paragraph dropdownbutton" at bounding box center [373, 352] width 20 height 21
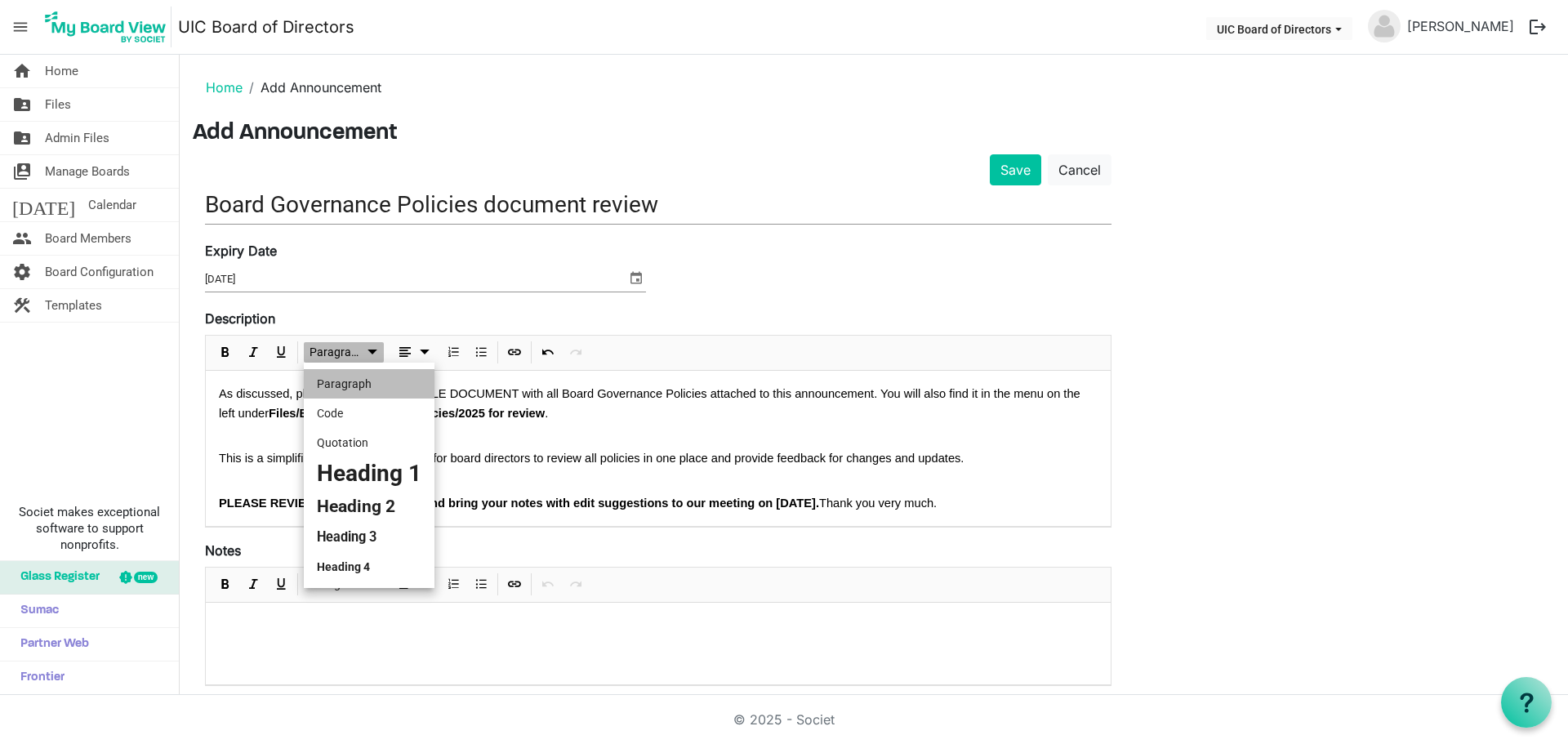
click at [364, 352] on span "Paragraph dropdownbutton" at bounding box center [373, 352] width 20 height 21
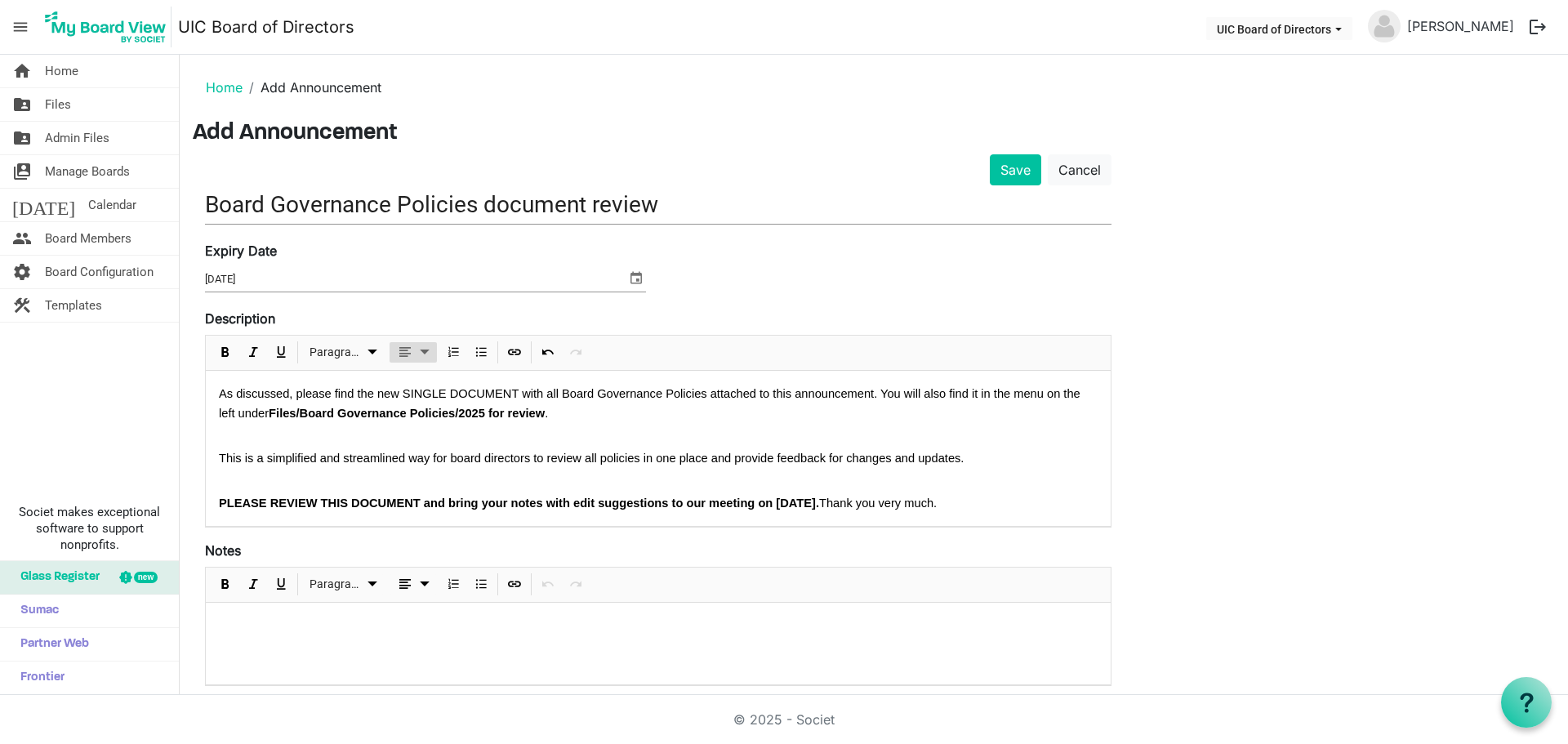
click at [435, 353] on button "dropdownbutton" at bounding box center [413, 352] width 47 height 21
click at [1028, 504] on p "PLEASE REVIEW THIS DOCUMENT and bring your notes with edit suggestions to our m…" at bounding box center [658, 504] width 878 height 20
click at [1014, 175] on button "Save" at bounding box center [1015, 170] width 52 height 31
